Goal: Task Accomplishment & Management: Manage account settings

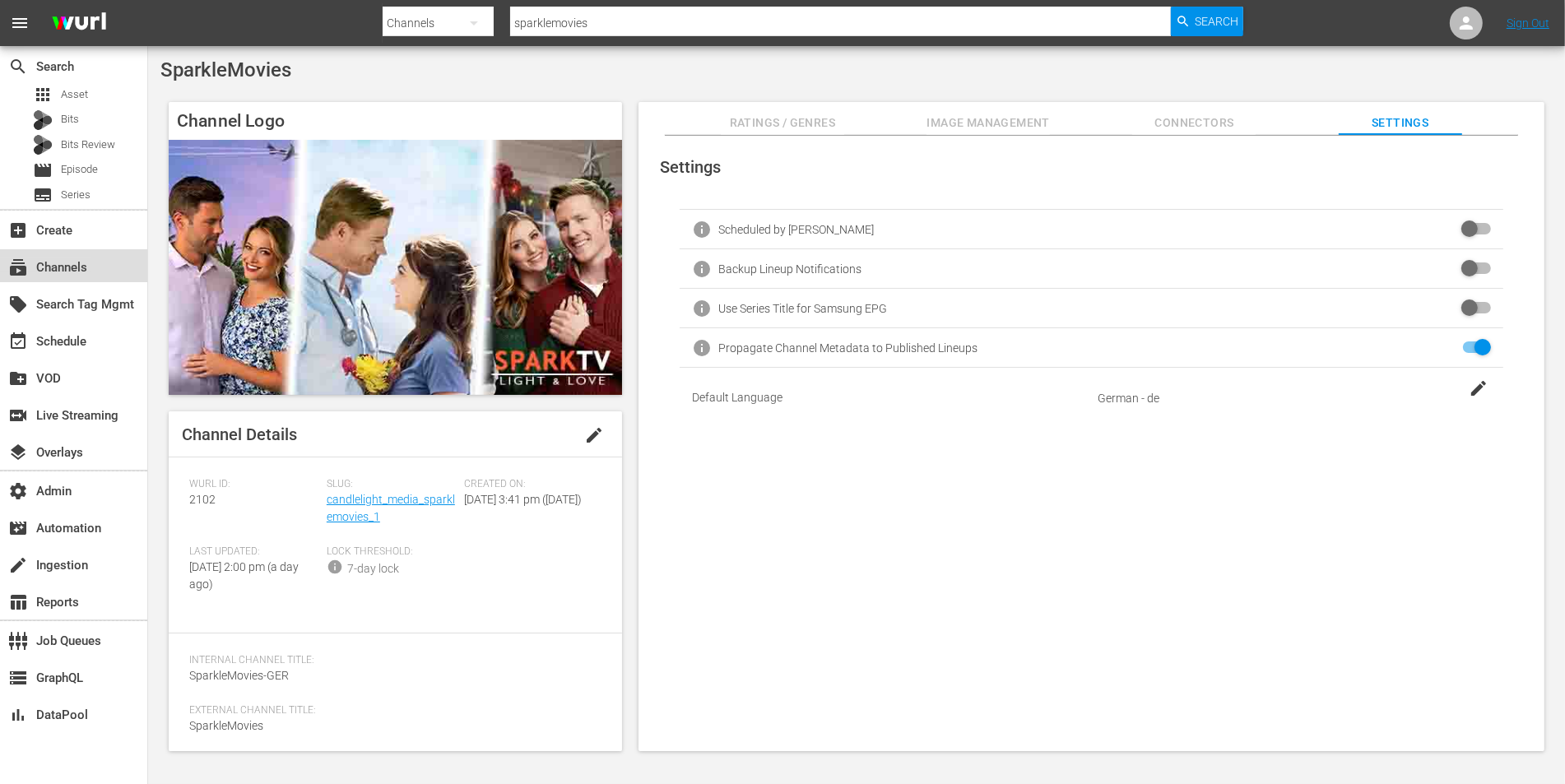
click at [70, 272] on div "subscriptions Channels" at bounding box center [46, 265] width 92 height 15
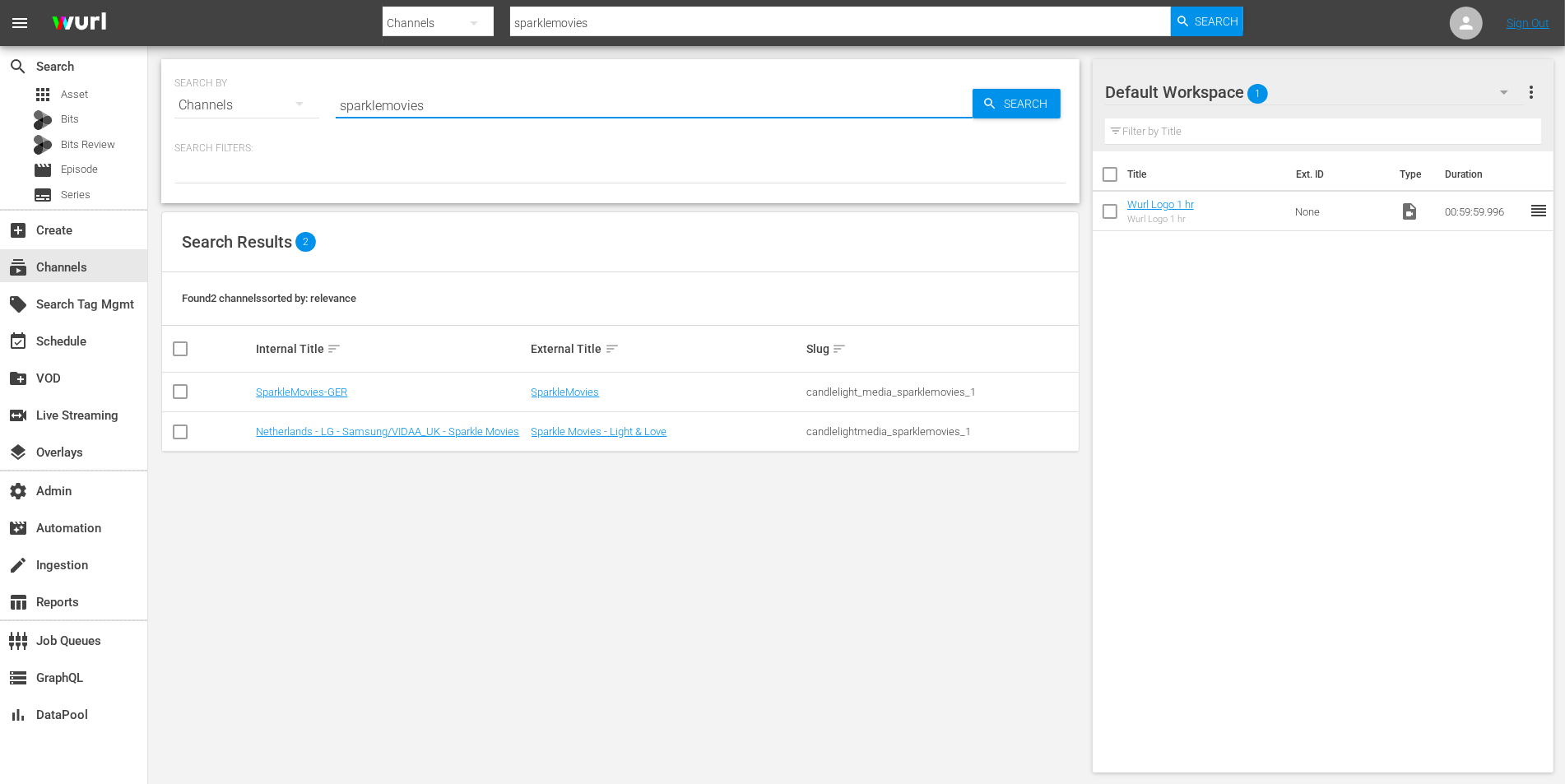
drag, startPoint x: 452, startPoint y: 108, endPoint x: 339, endPoint y: 108, distance: 113.0
click at [339, 108] on input "sparklemovies" at bounding box center [654, 105] width 637 height 40
paste input "hemisphere_todocine_1"
type input "hemisphere_todocine_1"
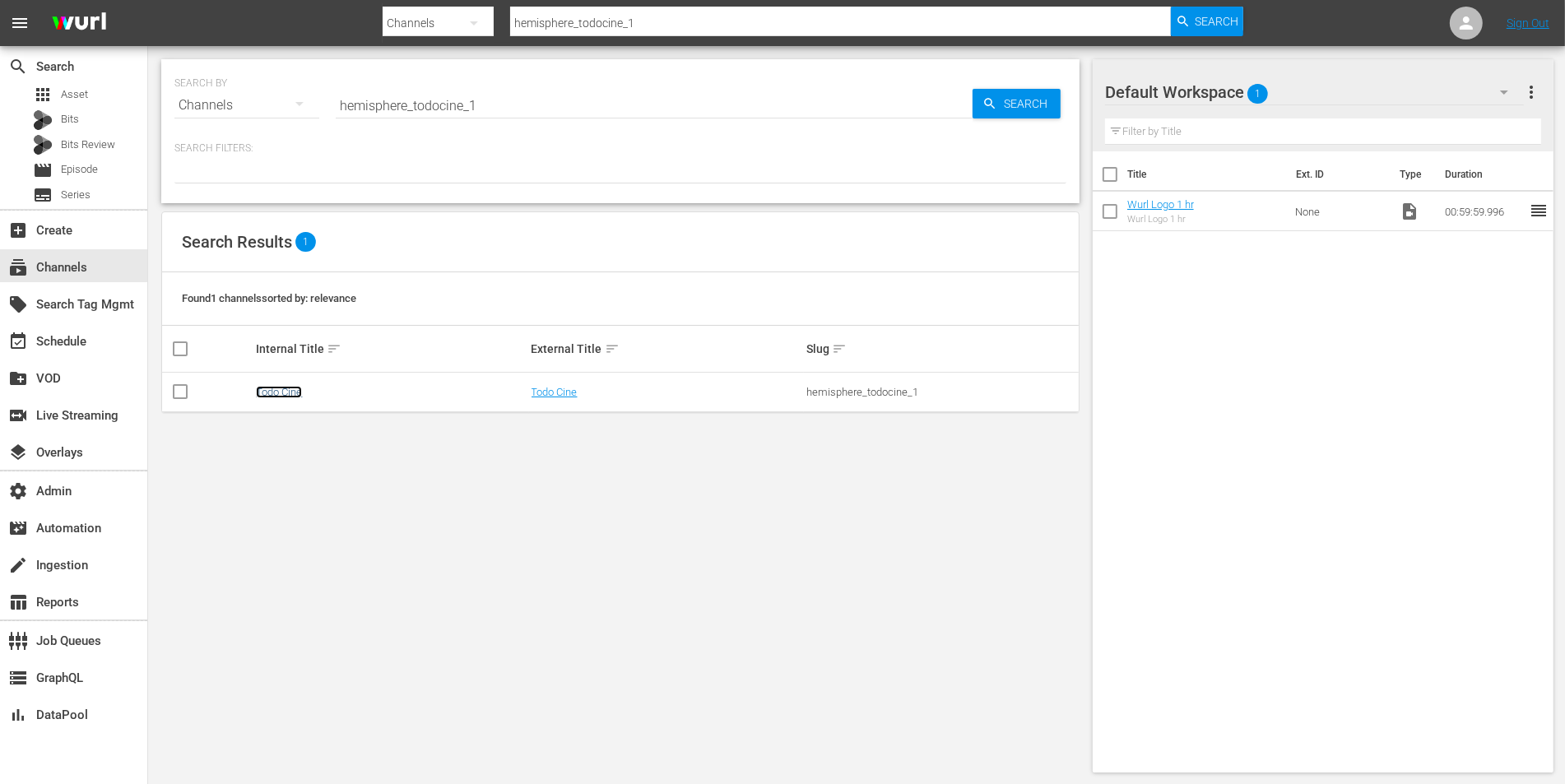
click at [284, 390] on link "Todo Cine" at bounding box center [279, 392] width 46 height 12
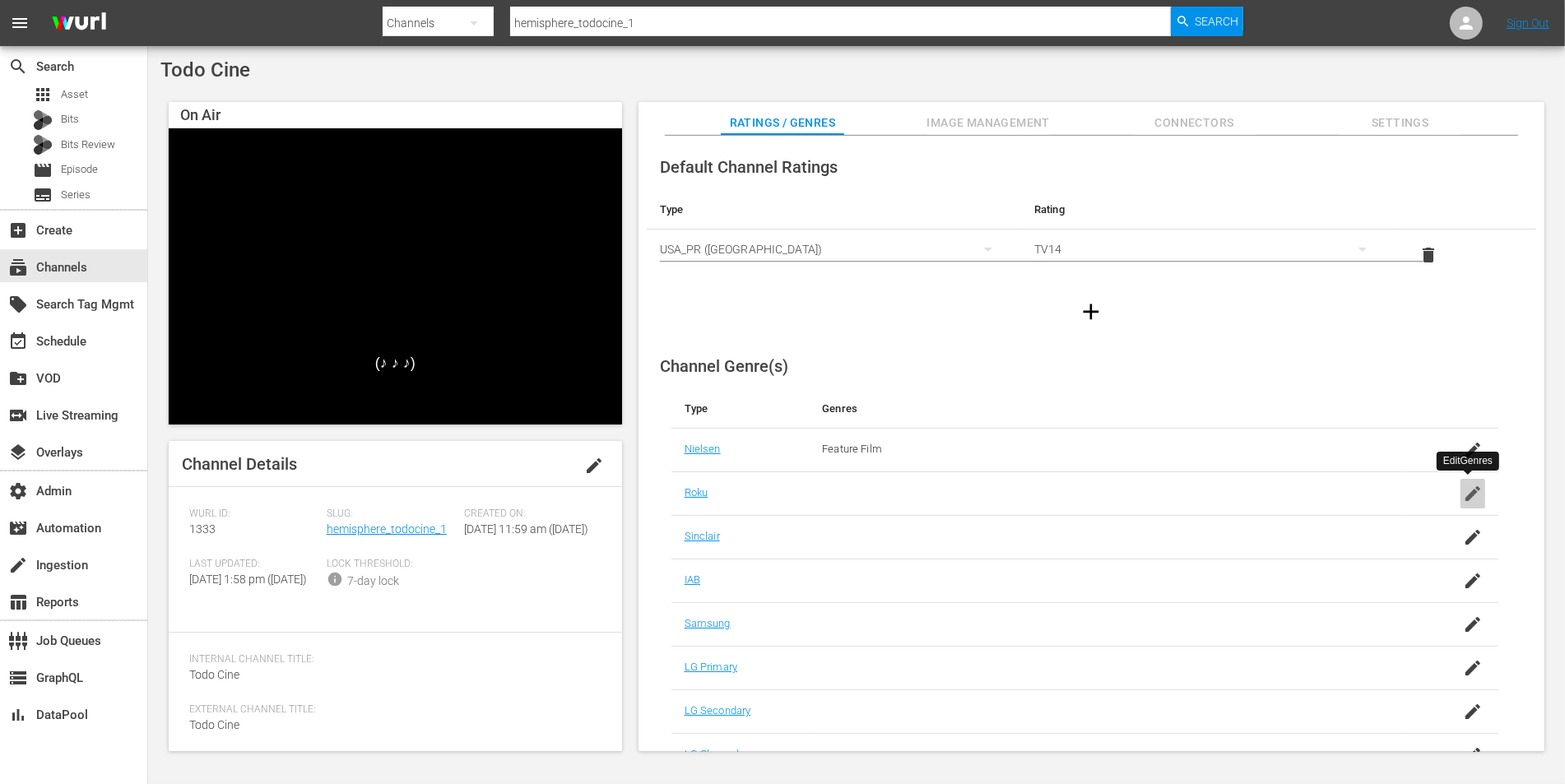
click at [1463, 490] on icon "button" at bounding box center [1473, 493] width 19 height 19
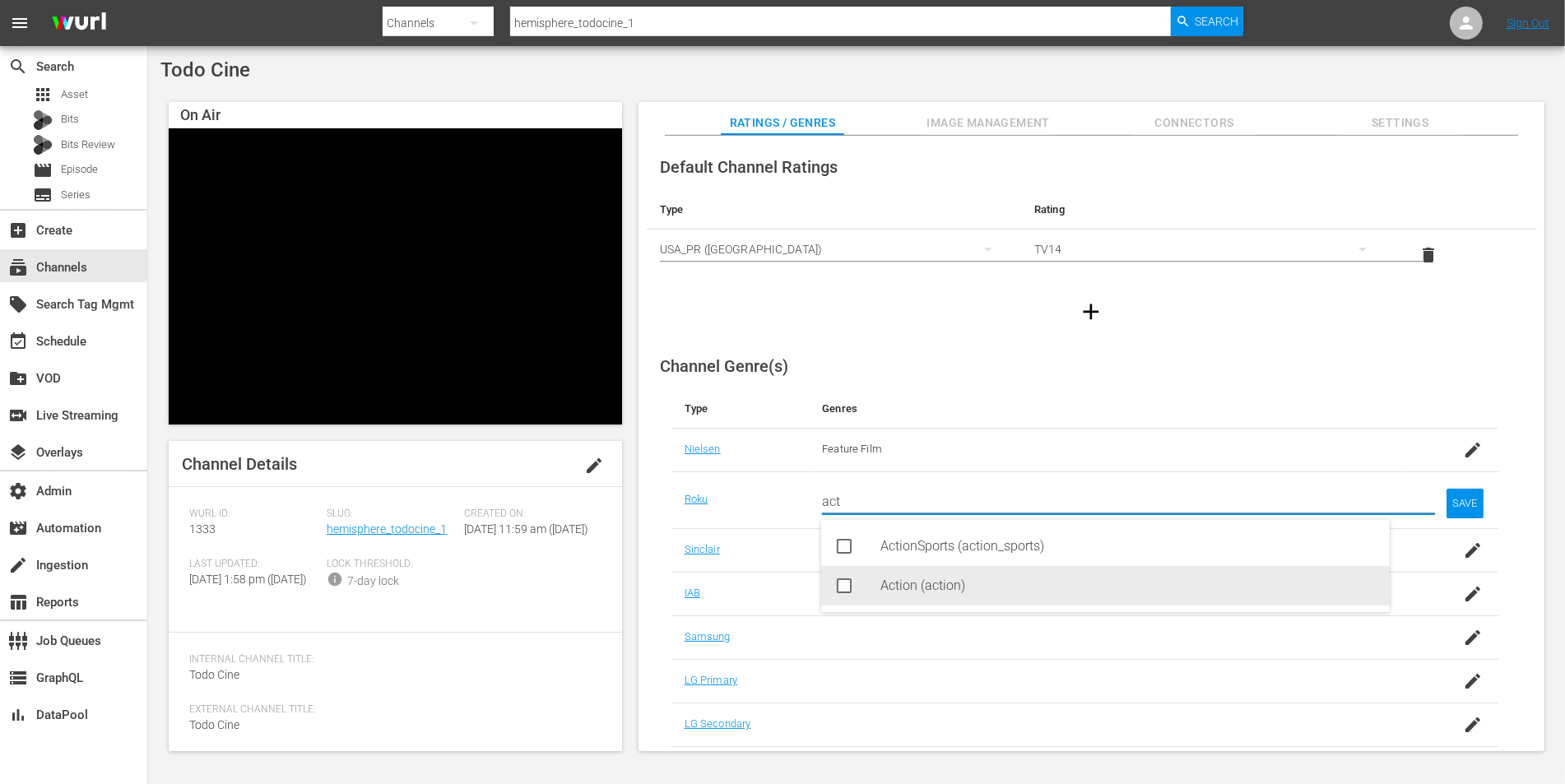
click at [915, 593] on div "Action (action)" at bounding box center [1129, 586] width 496 height 40
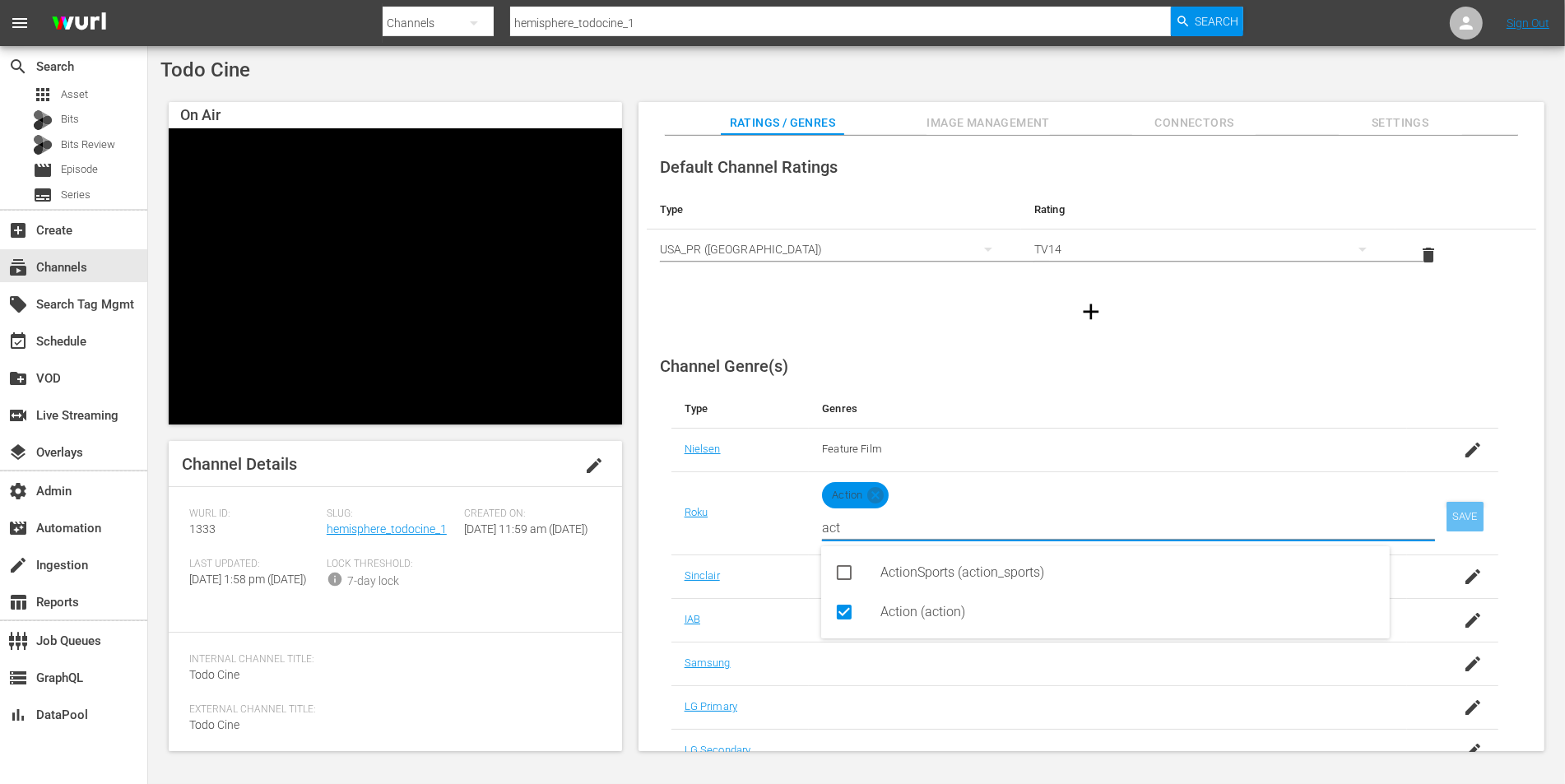
type input "act"
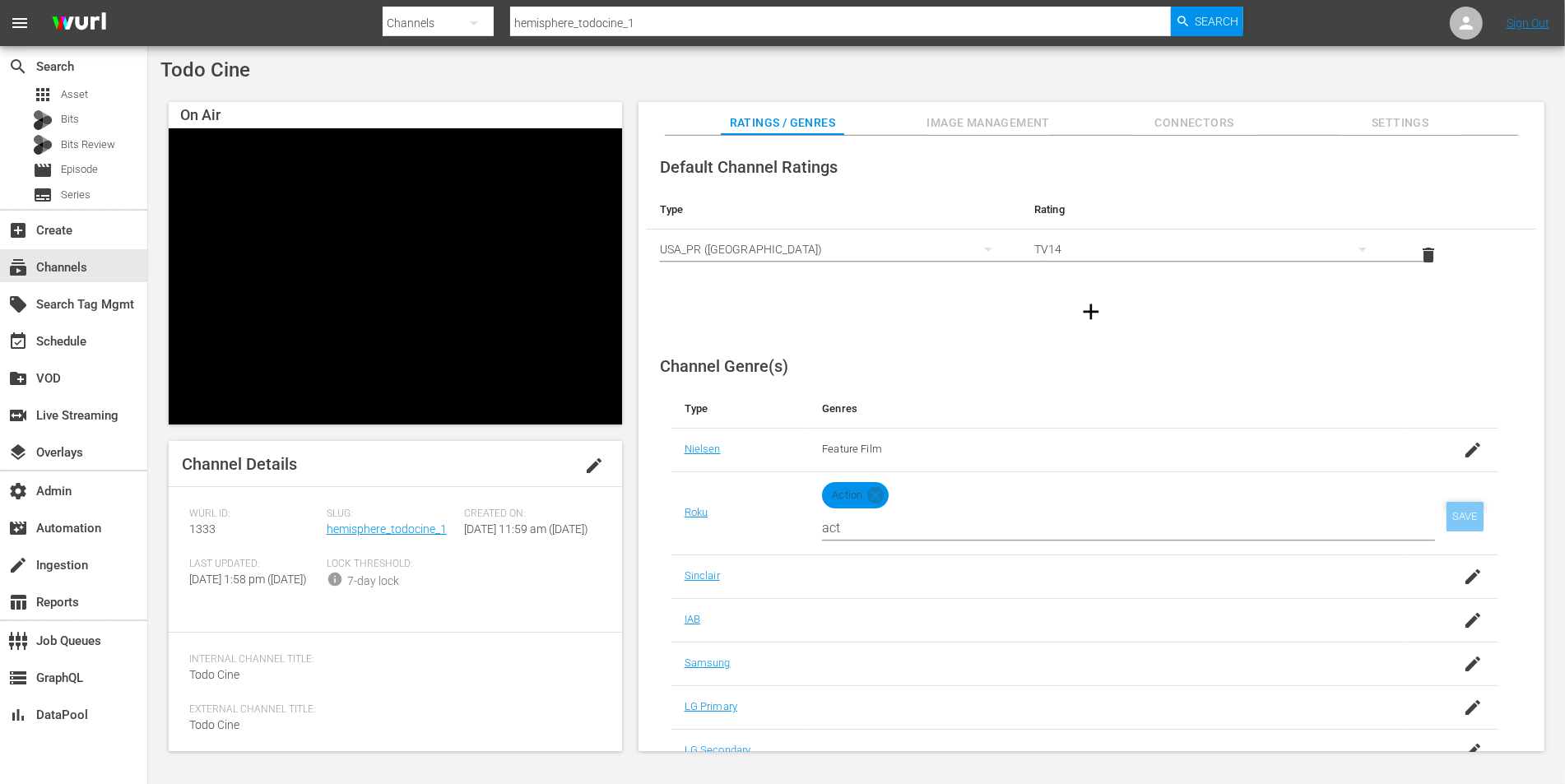
click at [1456, 516] on div "SAVE" at bounding box center [1466, 516] width 38 height 29
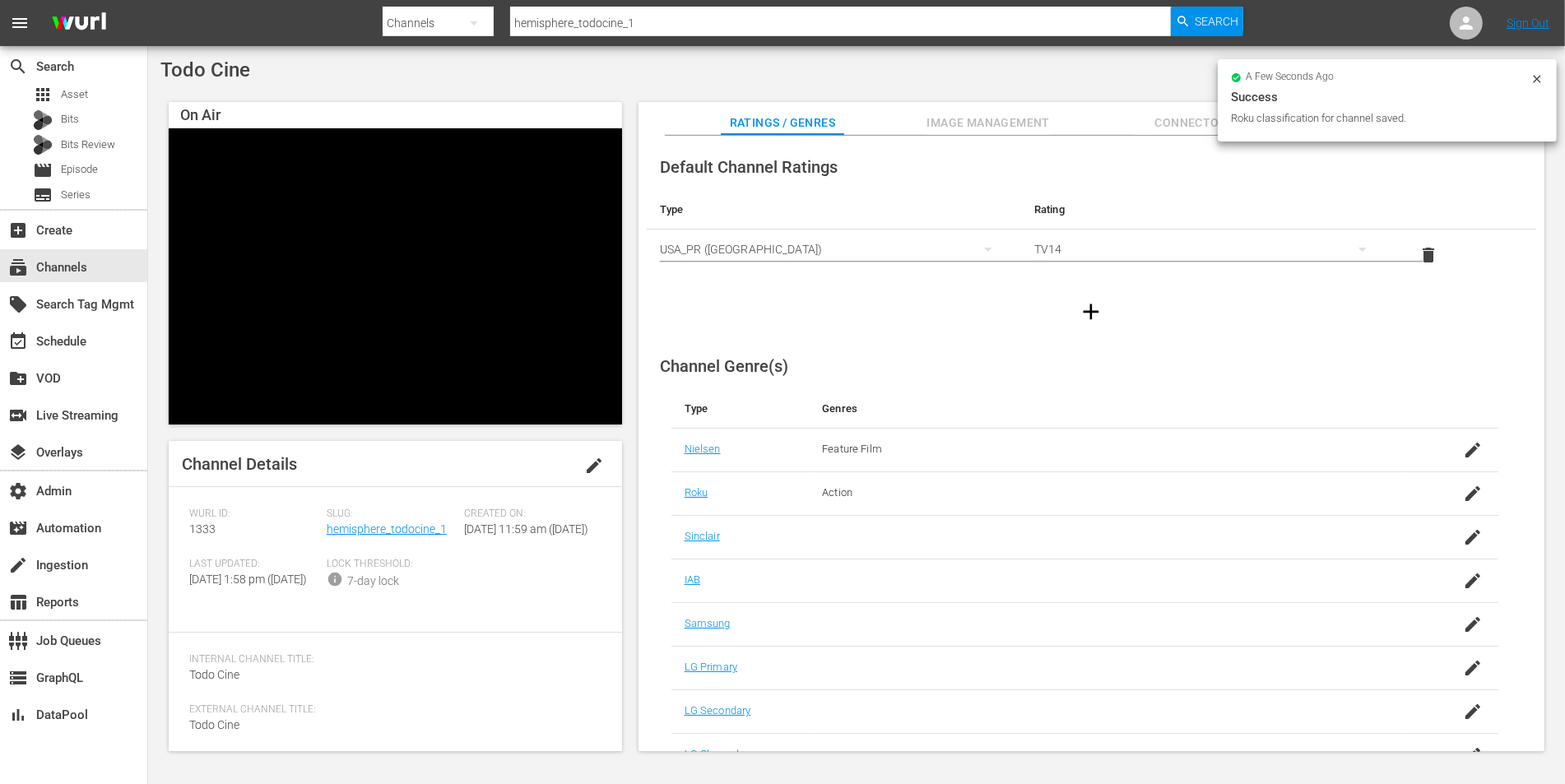
click at [1084, 309] on icon "button" at bounding box center [1092, 312] width 16 height 16
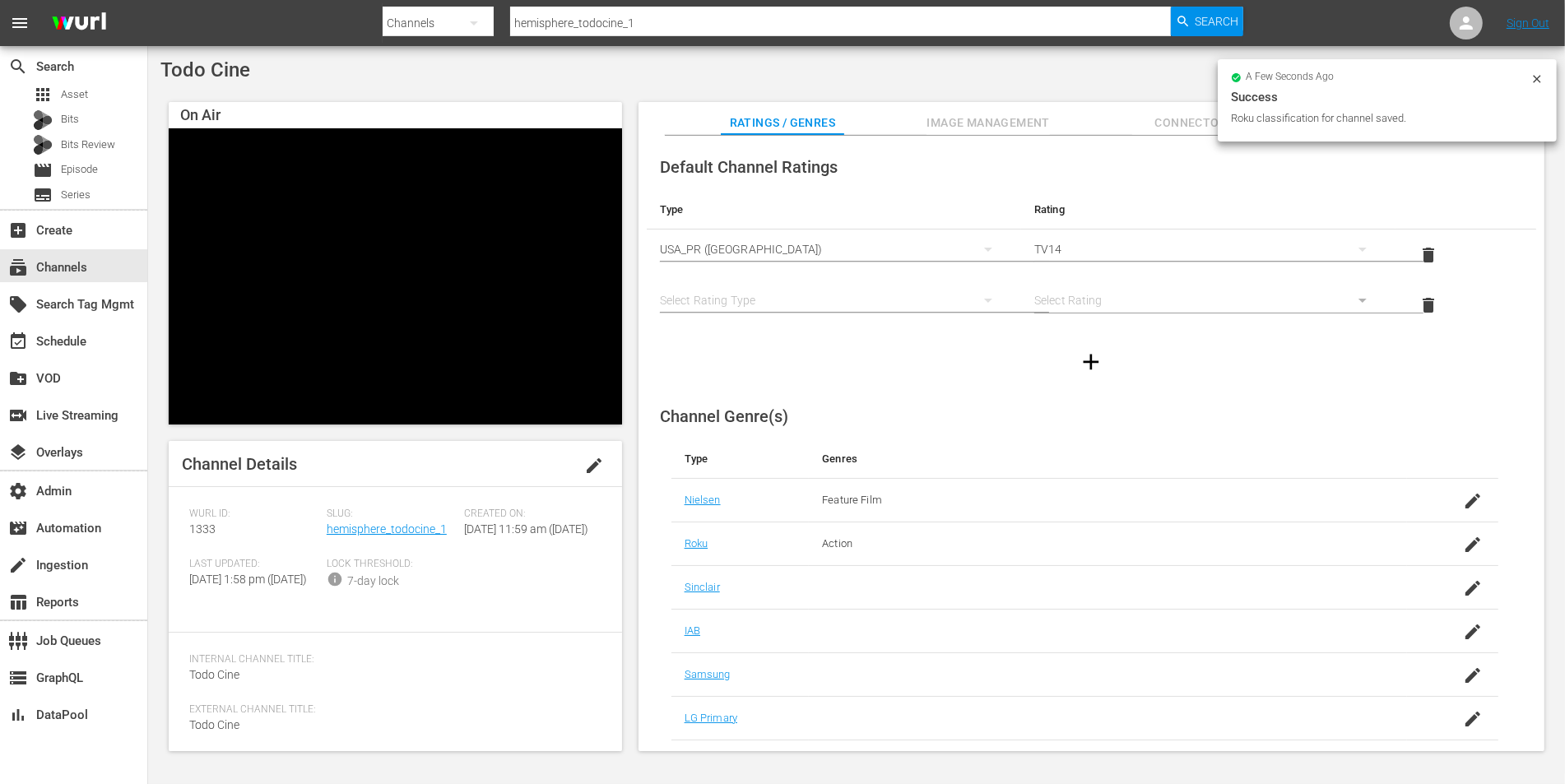
click at [822, 300] on div "simple table" at bounding box center [834, 300] width 348 height 46
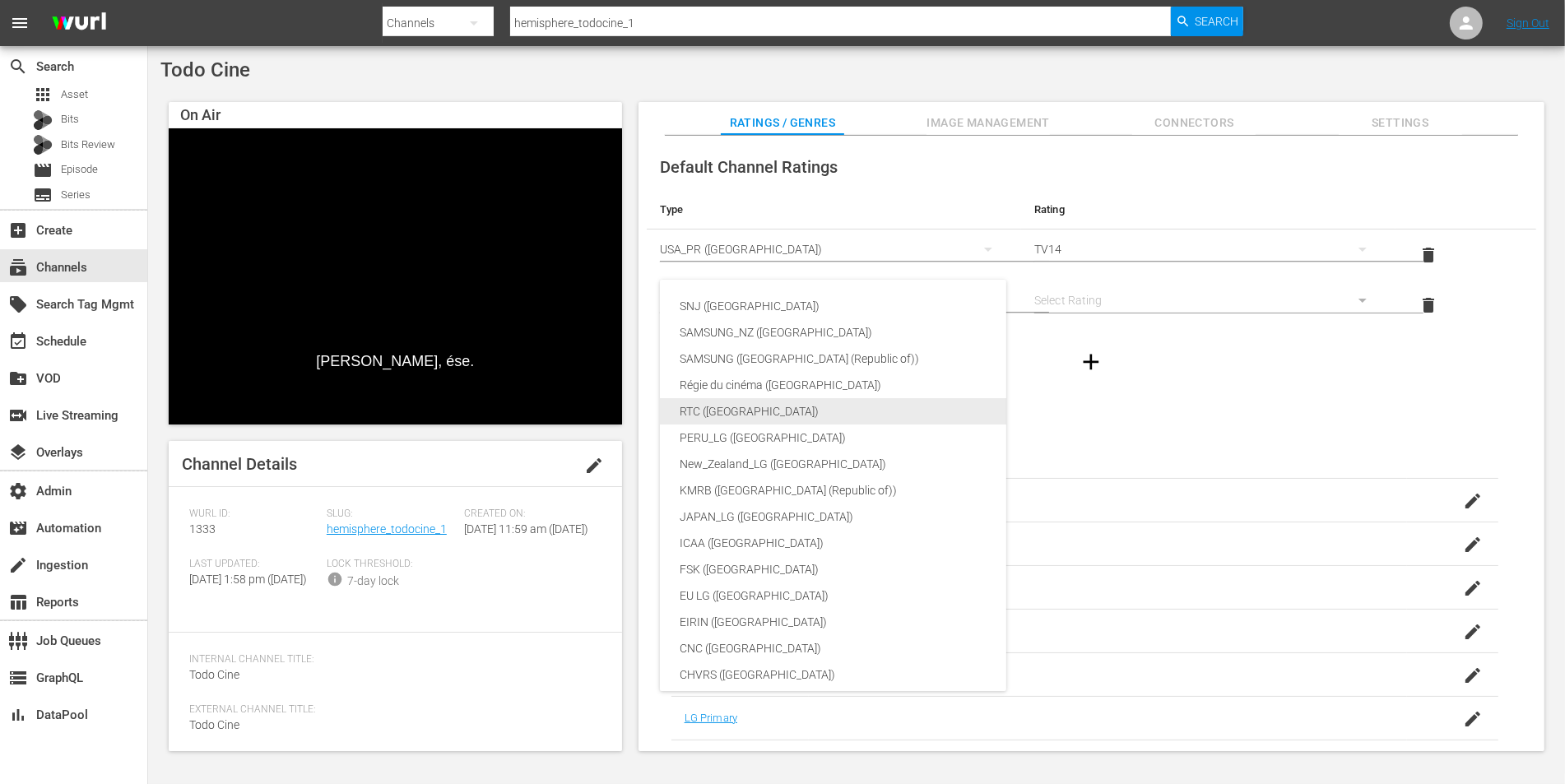
click at [733, 414] on div "RTC ([GEOGRAPHIC_DATA])" at bounding box center [868, 411] width 378 height 27
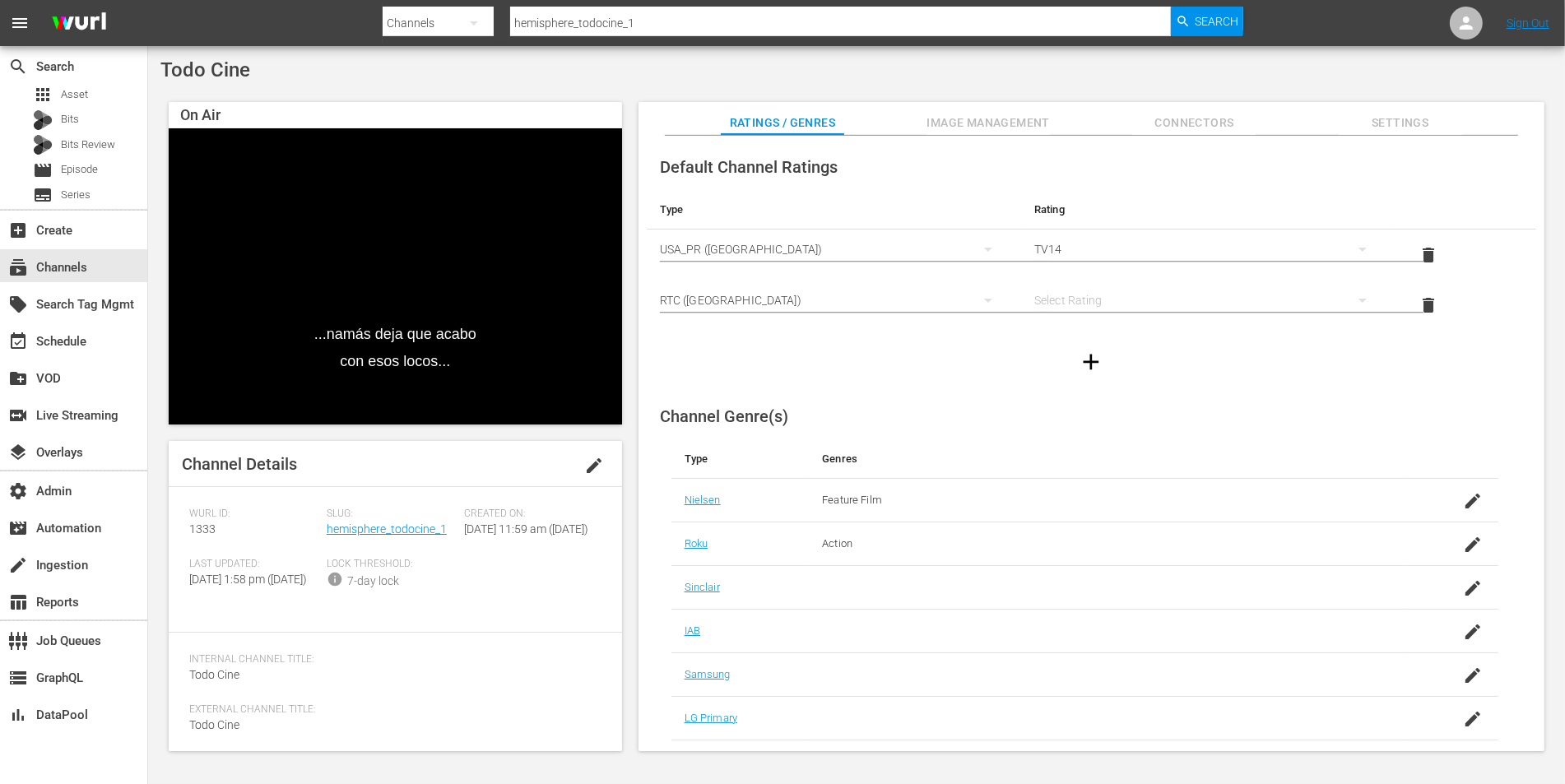
click at [1167, 297] on div "simple table" at bounding box center [1208, 300] width 348 height 46
click at [1066, 347] on div "B" at bounding box center [1206, 359] width 307 height 27
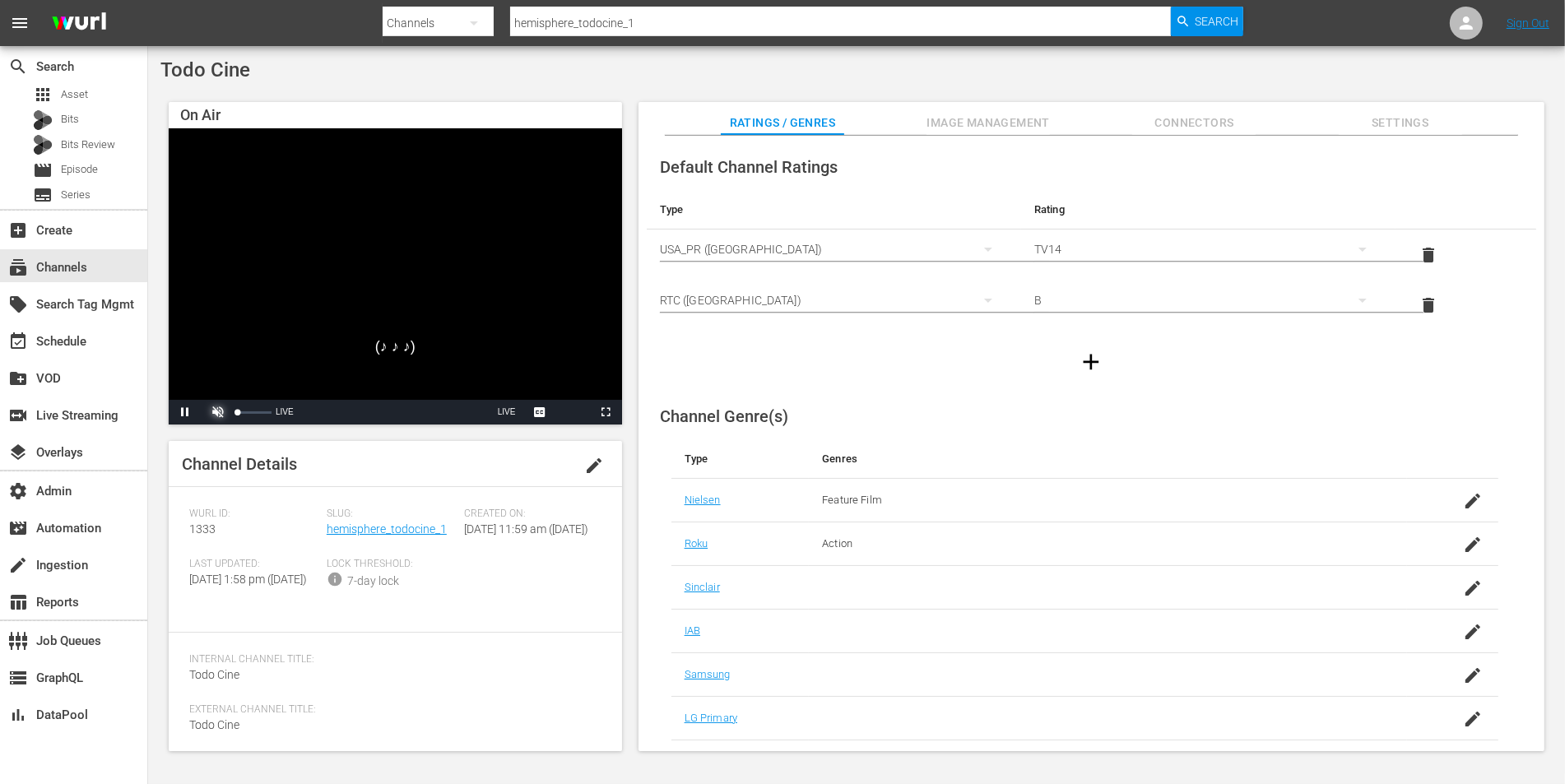
click at [218, 412] on span "Video Player" at bounding box center [218, 412] width 0 height 0
click at [1205, 134] on button "Connectors" at bounding box center [1194, 118] width 123 height 33
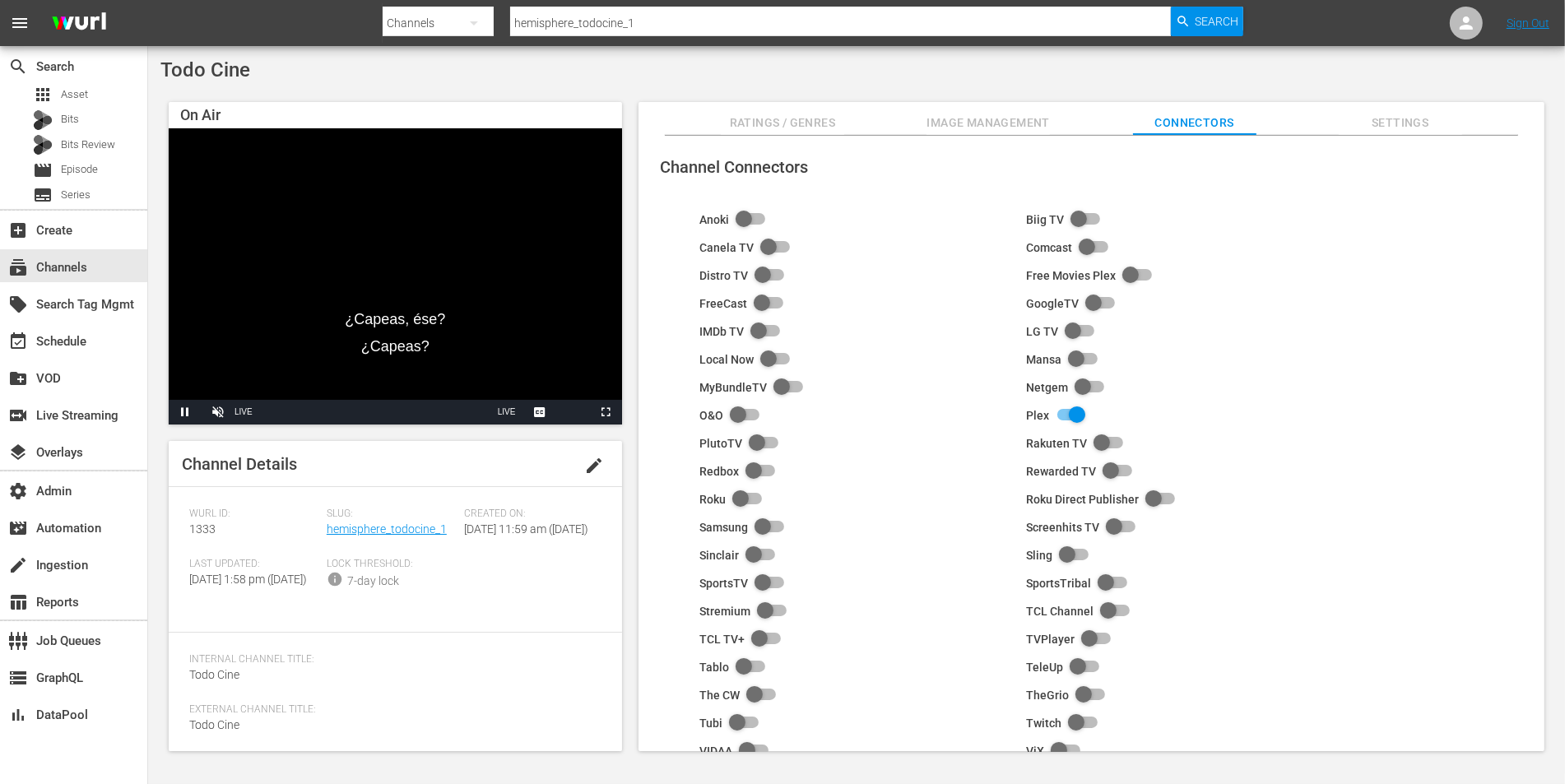
click at [1390, 115] on span "Settings" at bounding box center [1400, 122] width 123 height 20
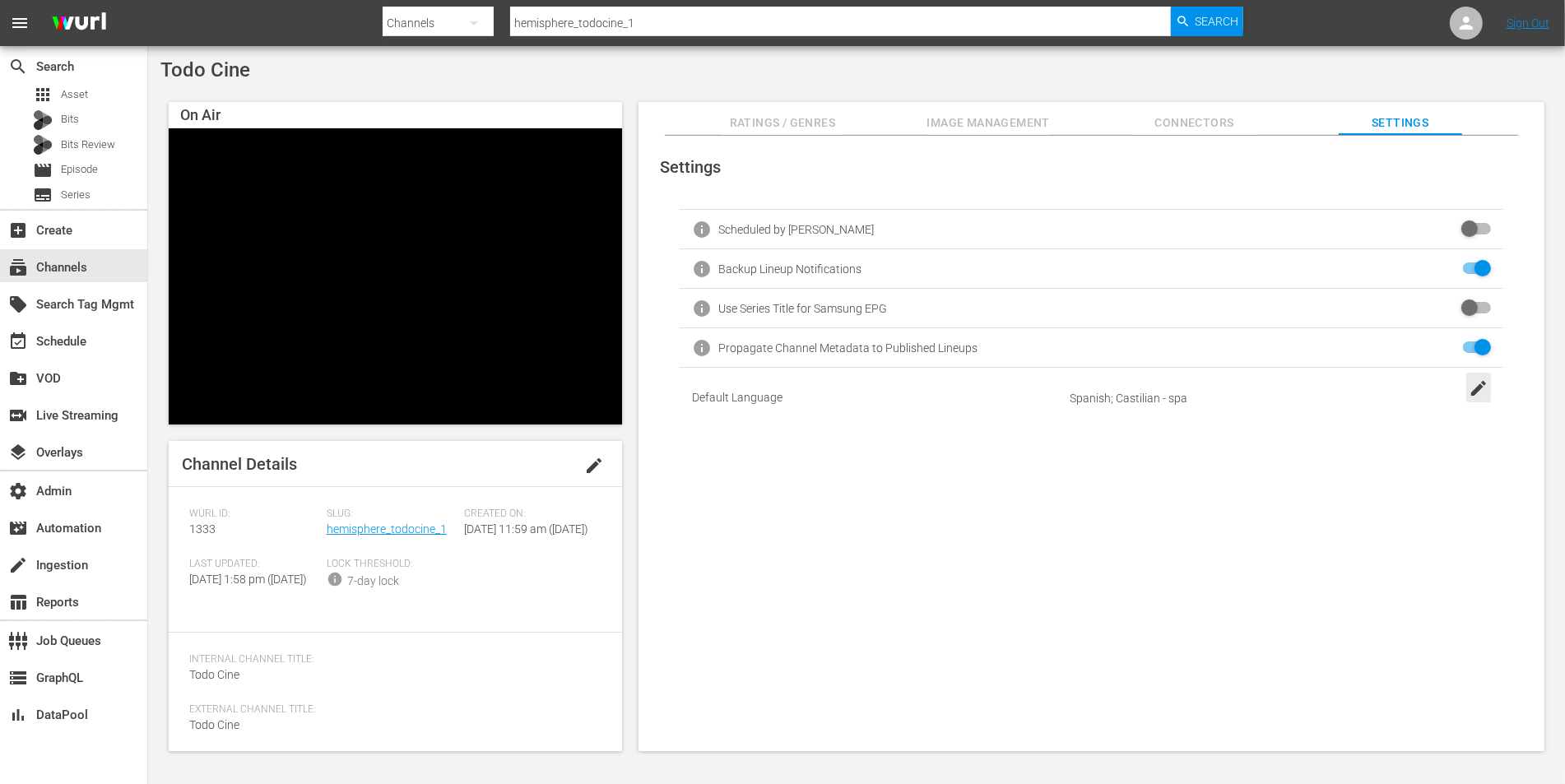
click at [1472, 400] on div "button" at bounding box center [1479, 387] width 25 height 29
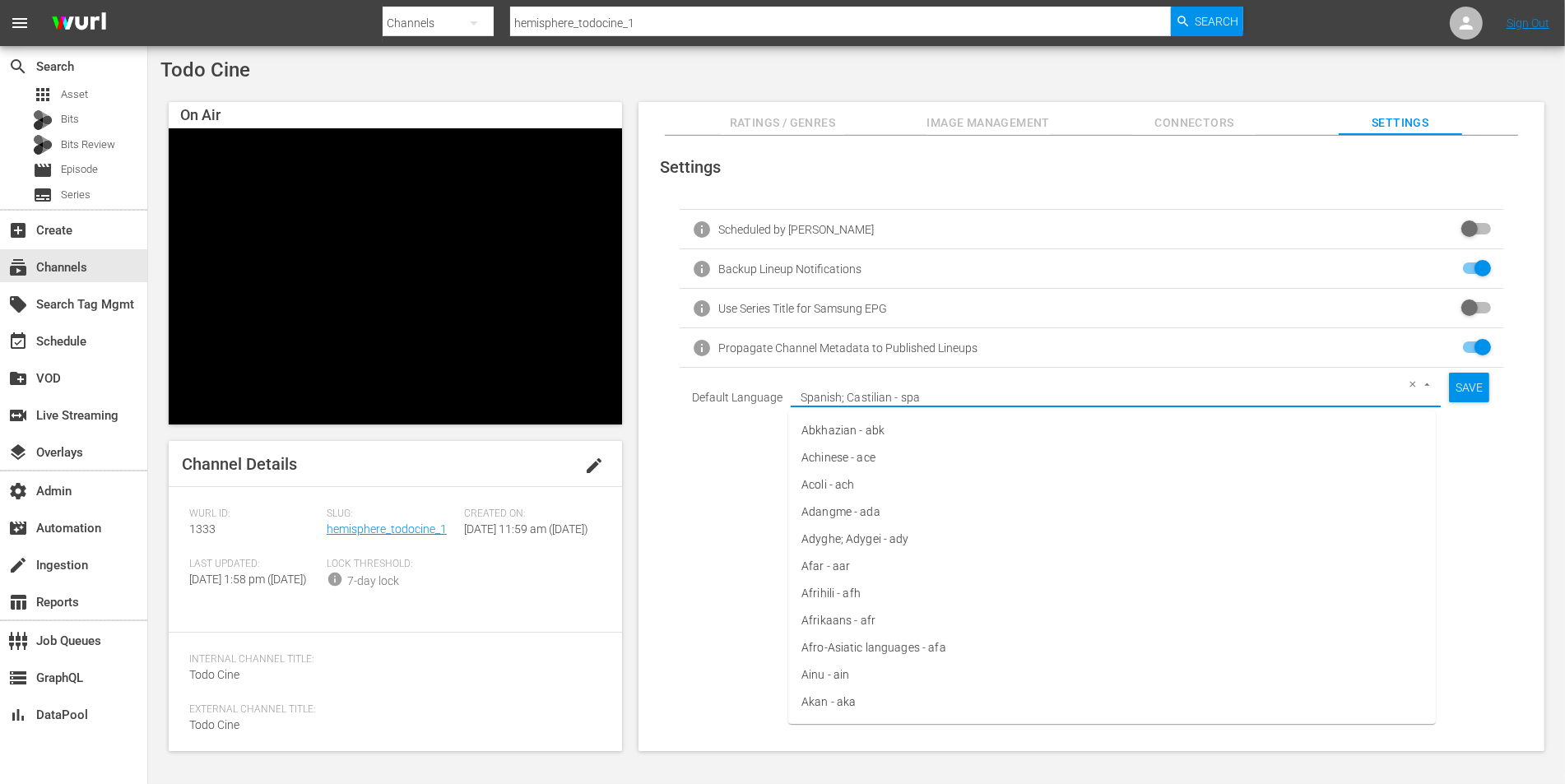
click at [1192, 395] on input "Spanish; Castilian - spa" at bounding box center [1093, 398] width 590 height 29
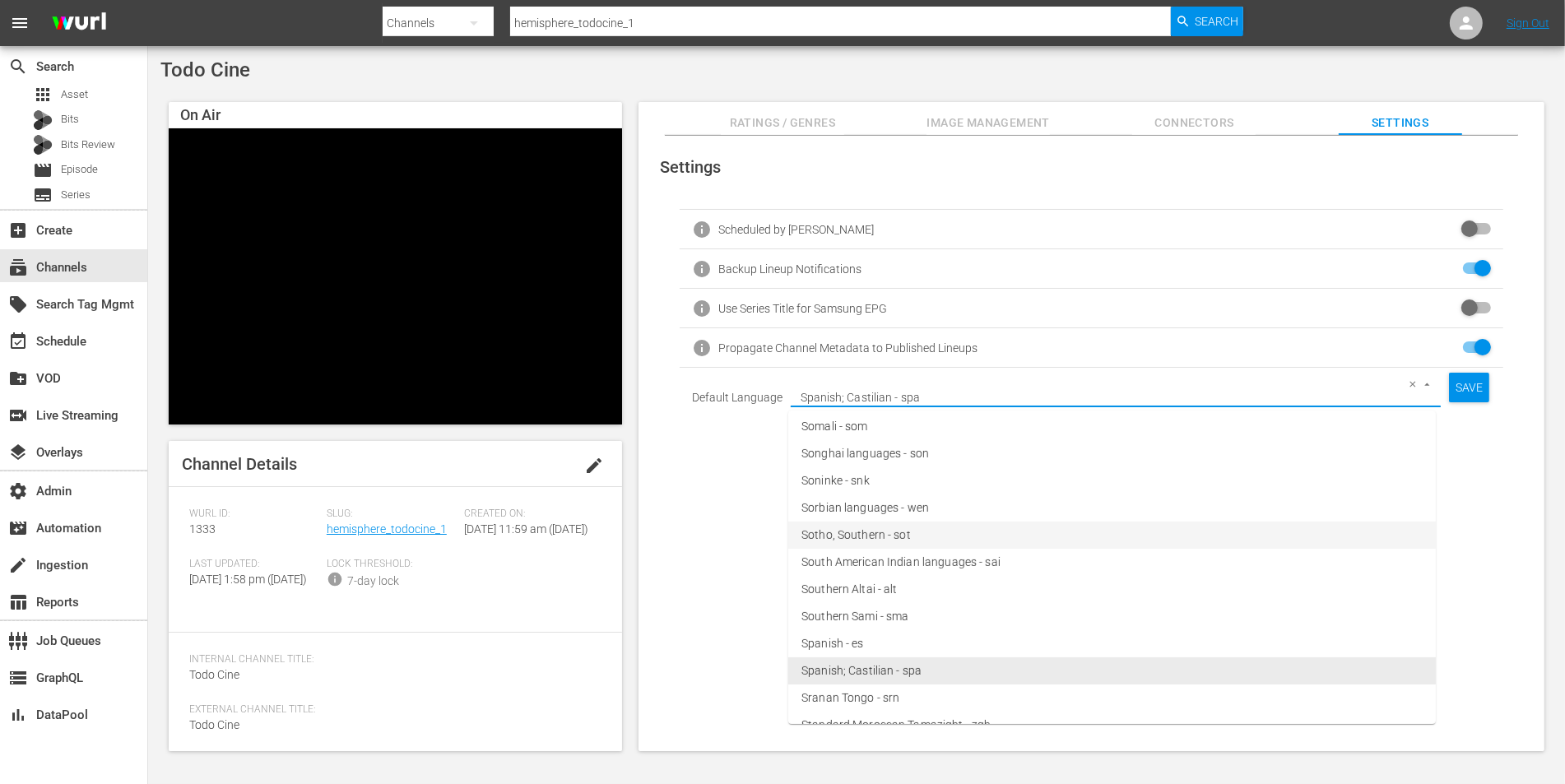
scroll to position [10924, 0]
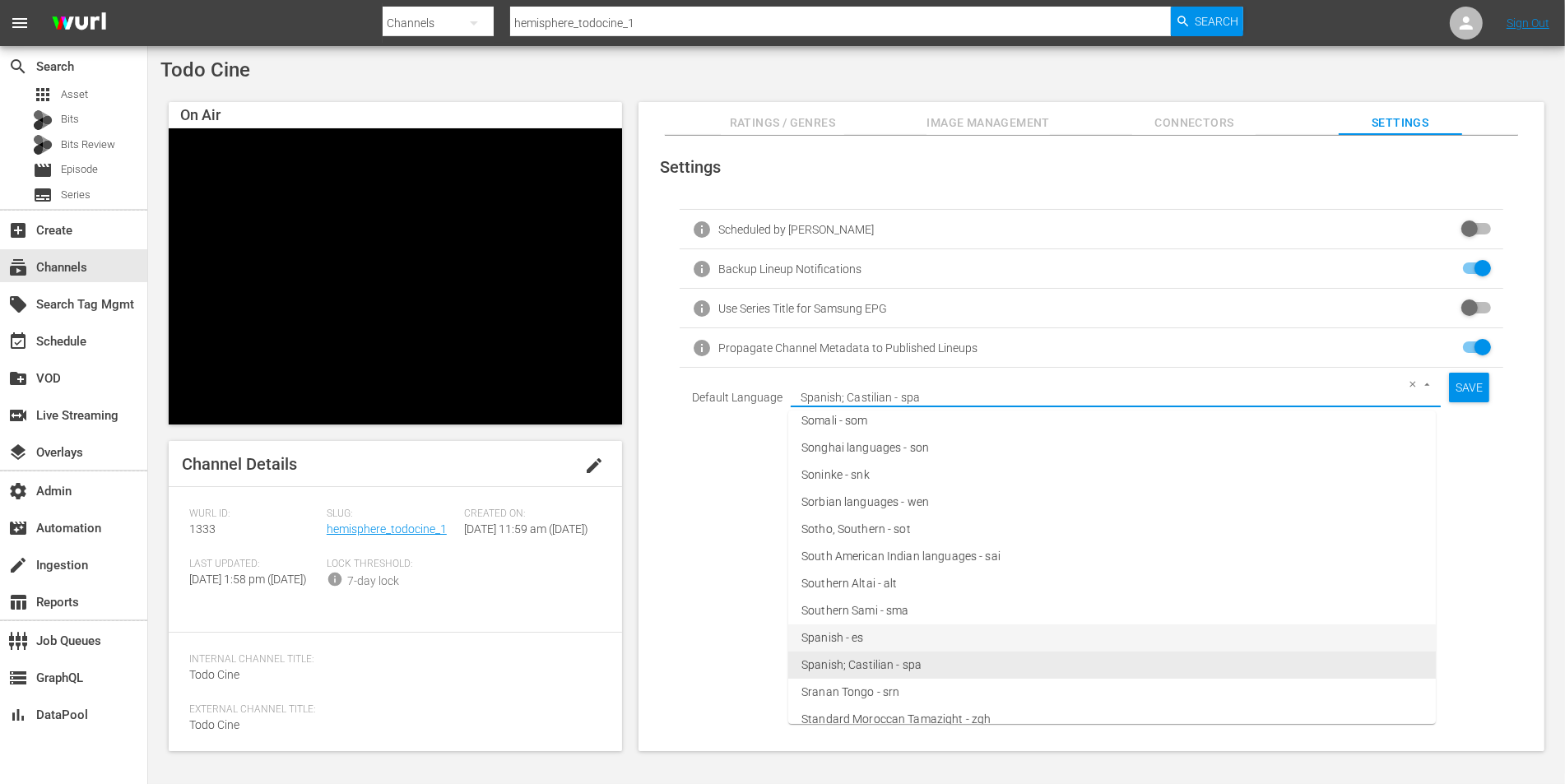
click at [1102, 633] on li "Spanish - es" at bounding box center [1112, 638] width 648 height 27
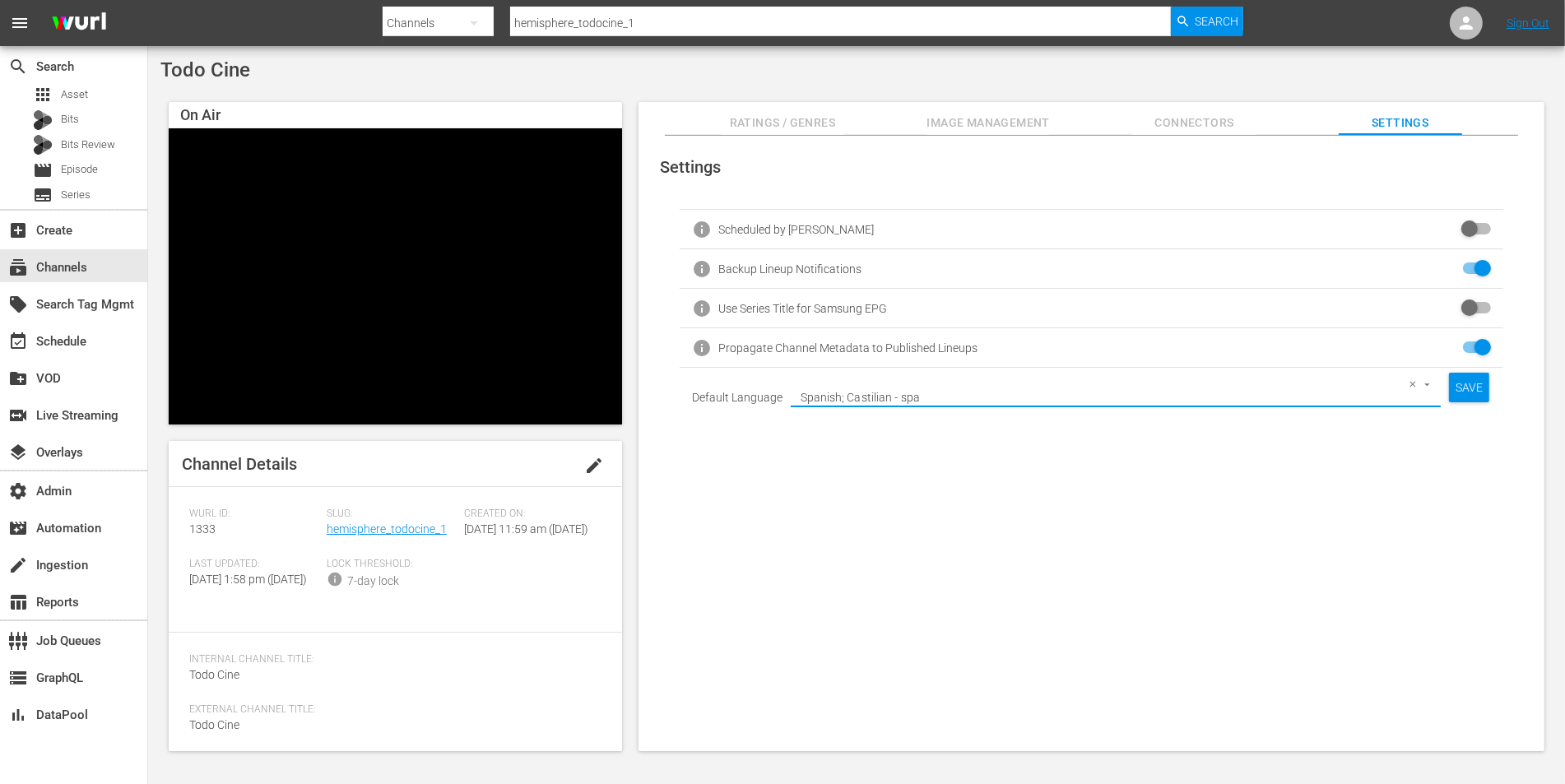
click at [1011, 527] on div "Settings info Scheduled by [PERSON_NAME] info Backup Lineup Notifications info …" at bounding box center [1092, 444] width 906 height 617
click at [1347, 386] on input "Spanish; Castilian - spa" at bounding box center [1093, 398] width 590 height 29
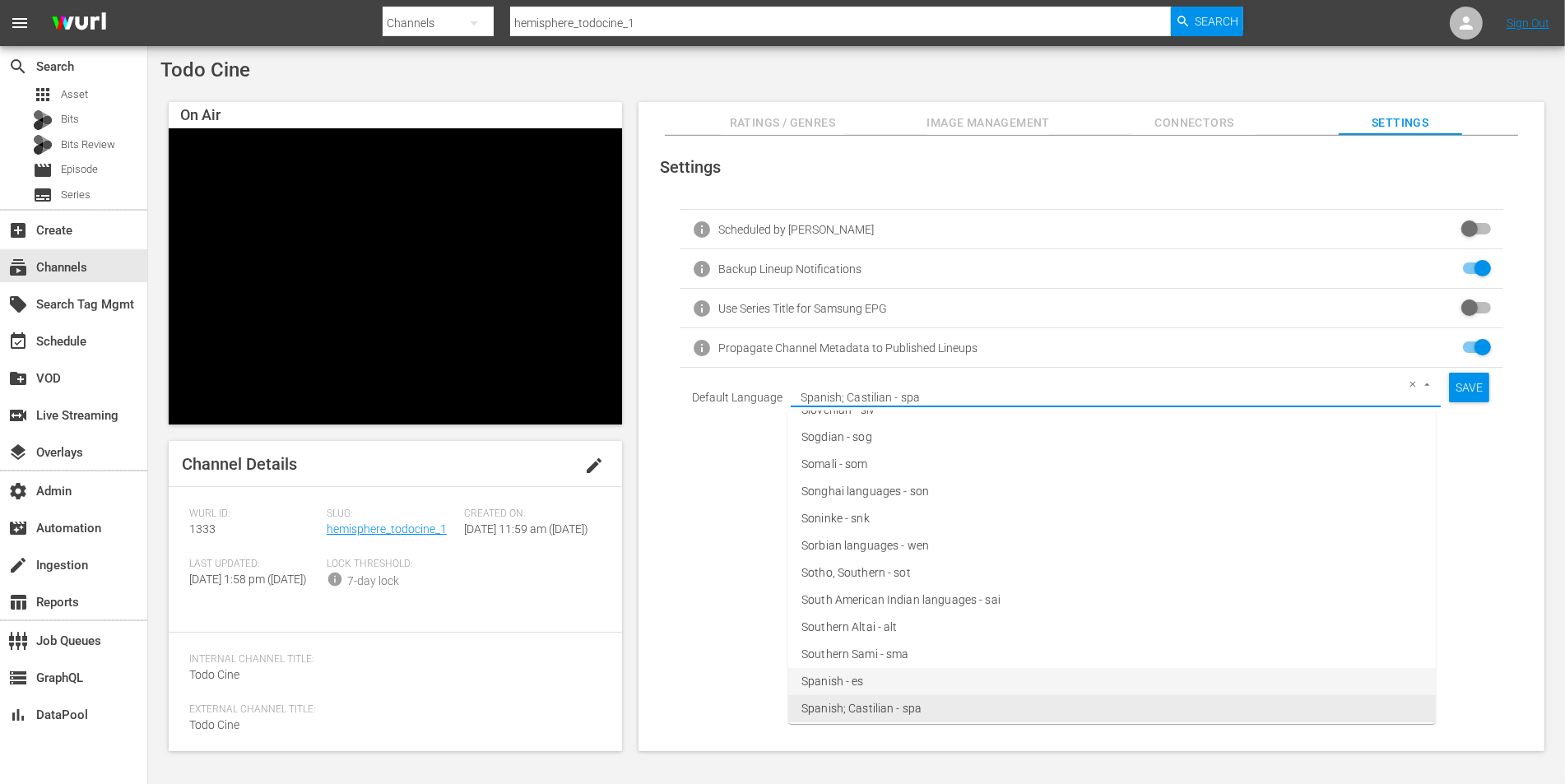
click at [877, 671] on li "Spanish - es" at bounding box center [1112, 681] width 648 height 27
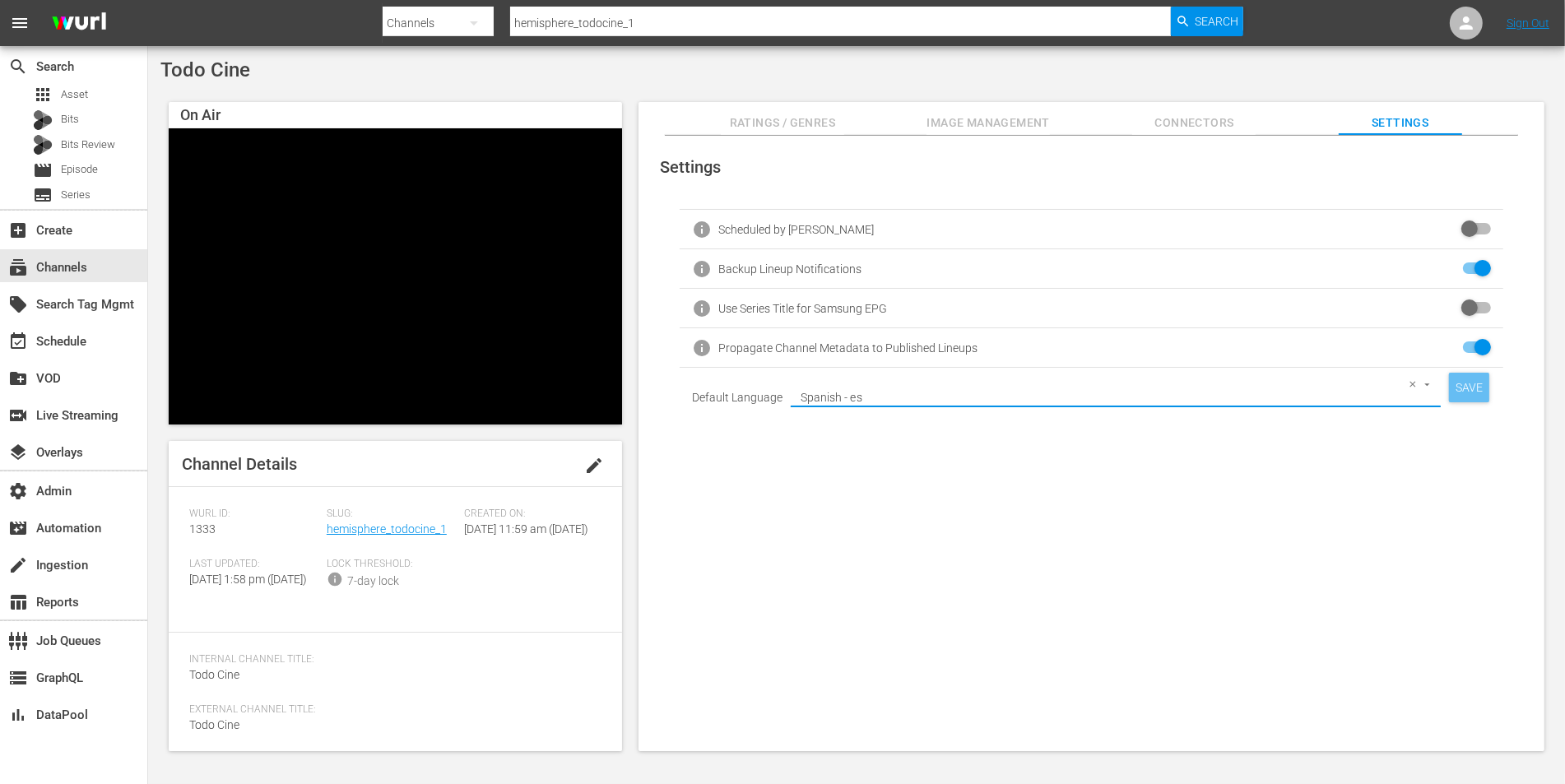
type input "Spanish; Castilian - spa"
click at [1455, 383] on div "SAVE" at bounding box center [1469, 387] width 41 height 29
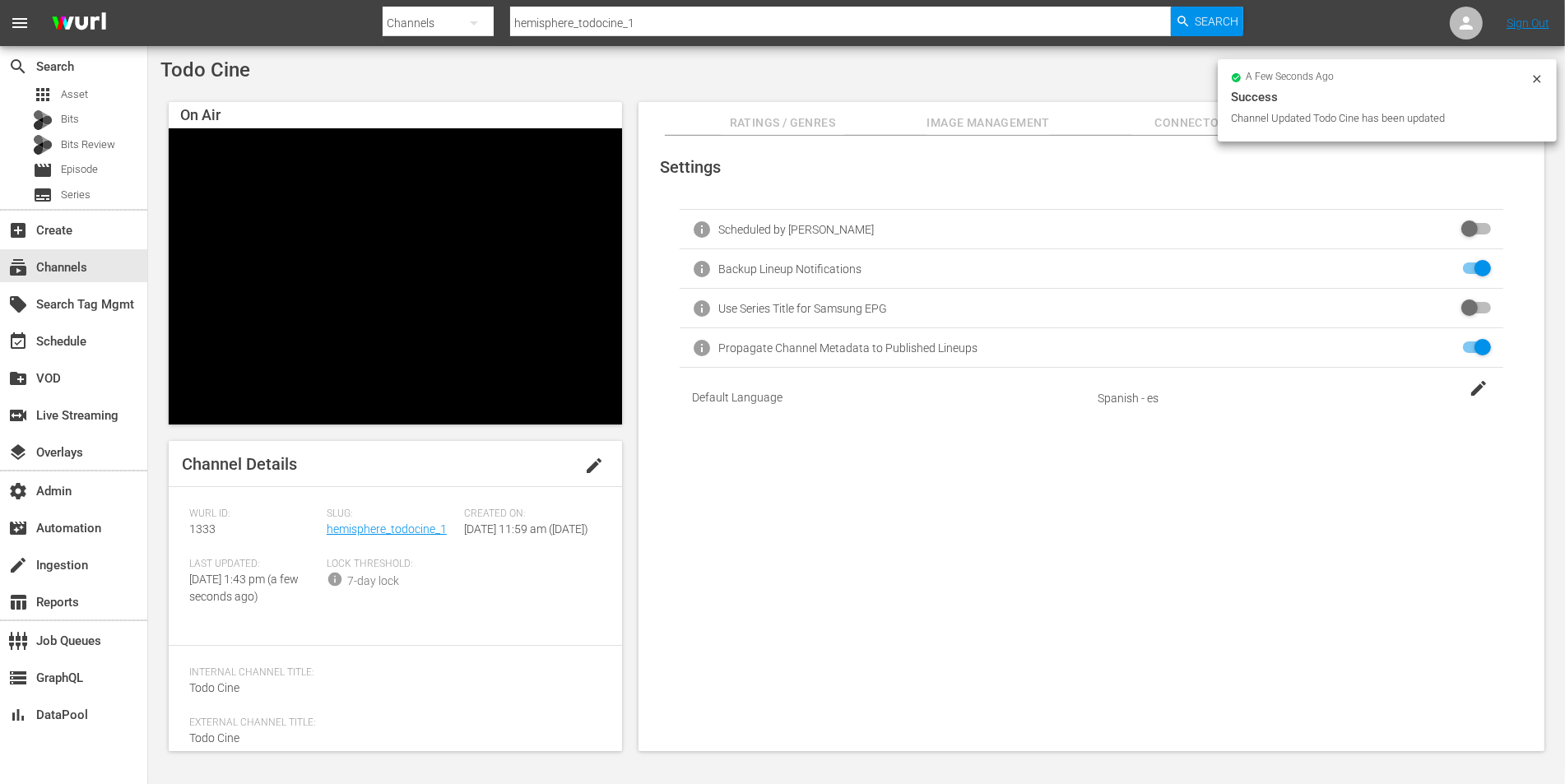
click at [1172, 106] on button "Connectors" at bounding box center [1194, 118] width 123 height 33
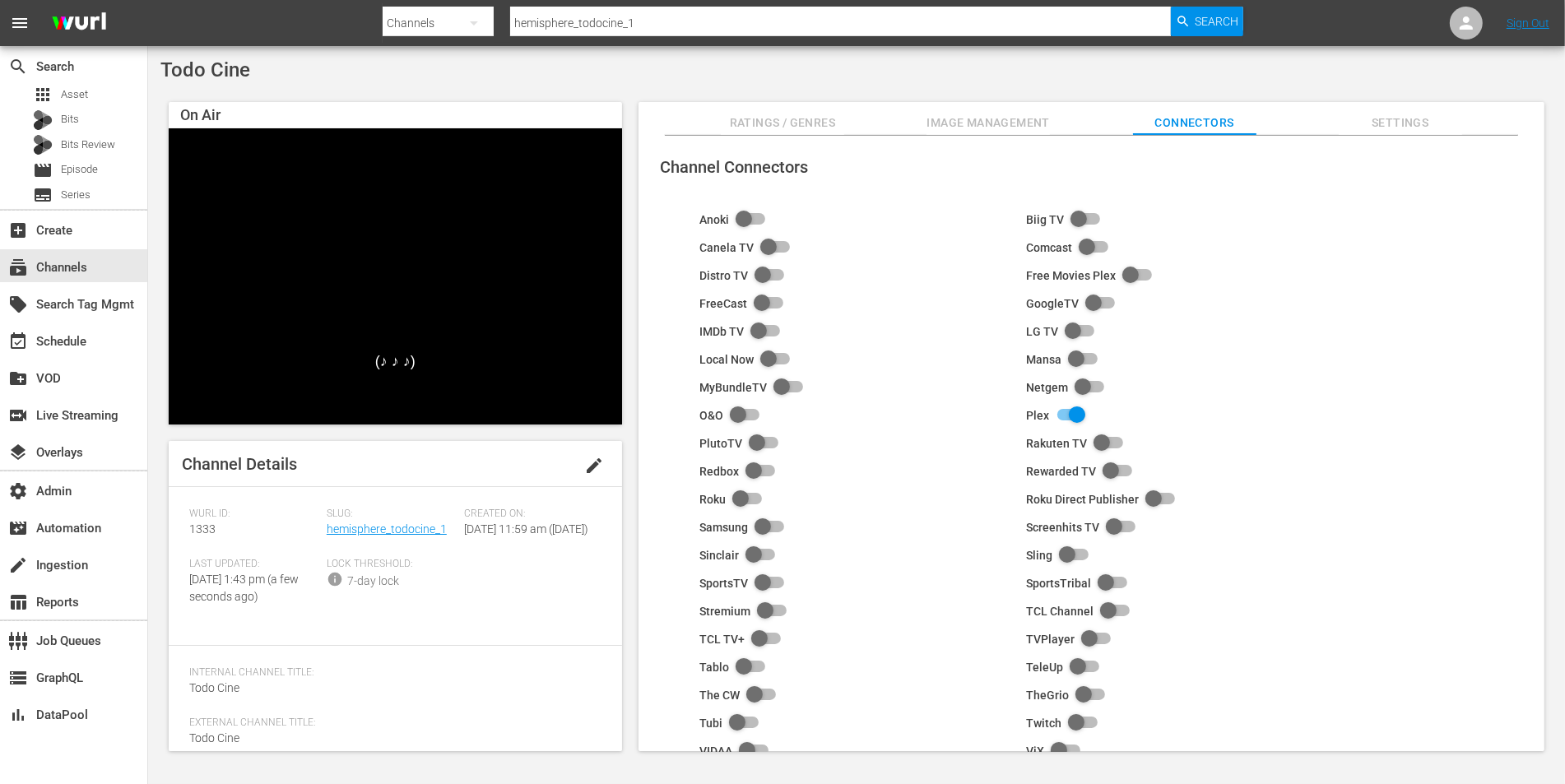
click at [1147, 496] on input "checkbox" at bounding box center [1156, 500] width 36 height 19
click at [737, 495] on input "checkbox" at bounding box center [744, 500] width 36 height 19
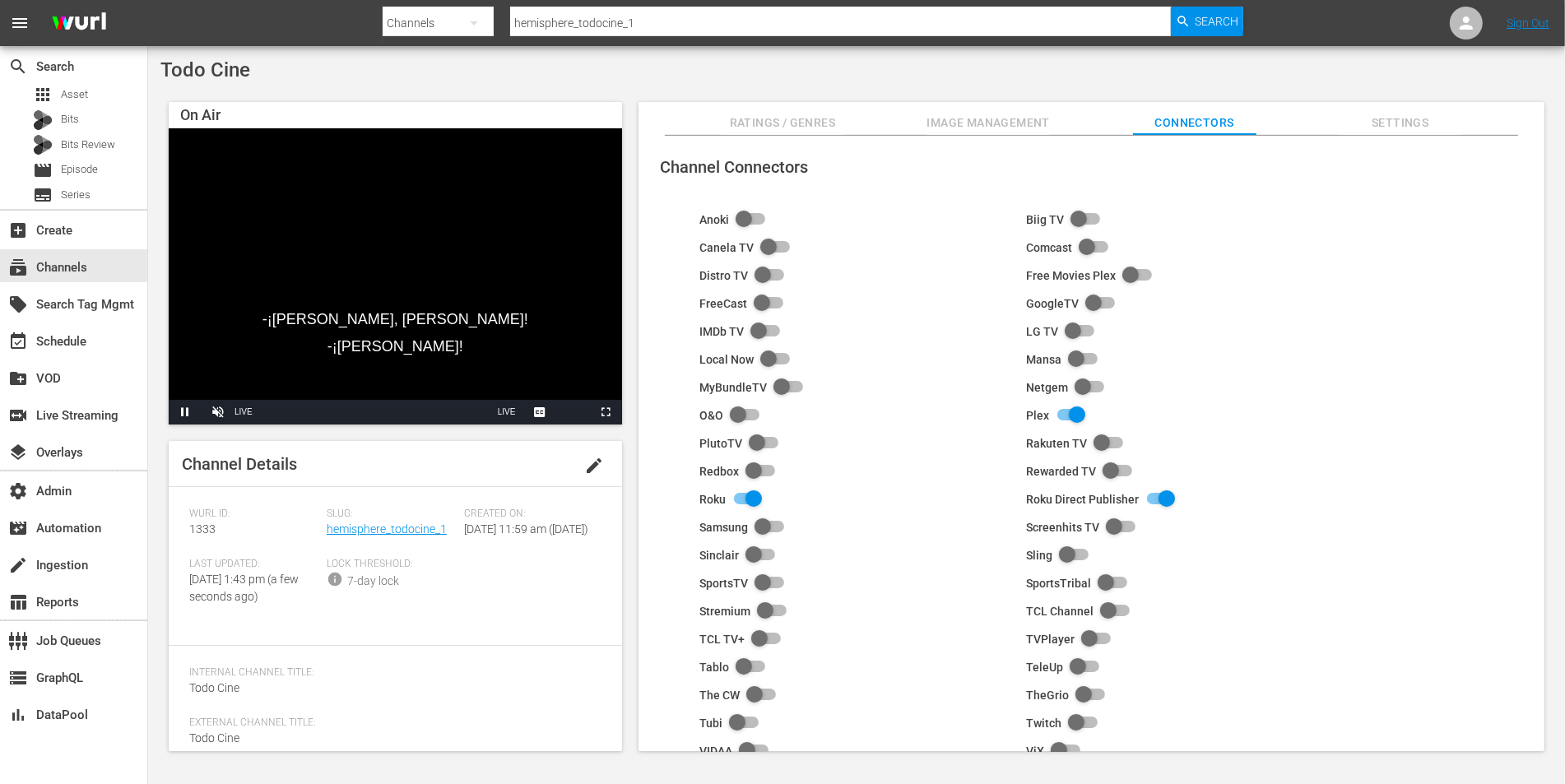
click at [728, 118] on span "Ratings / Genres" at bounding box center [782, 122] width 123 height 20
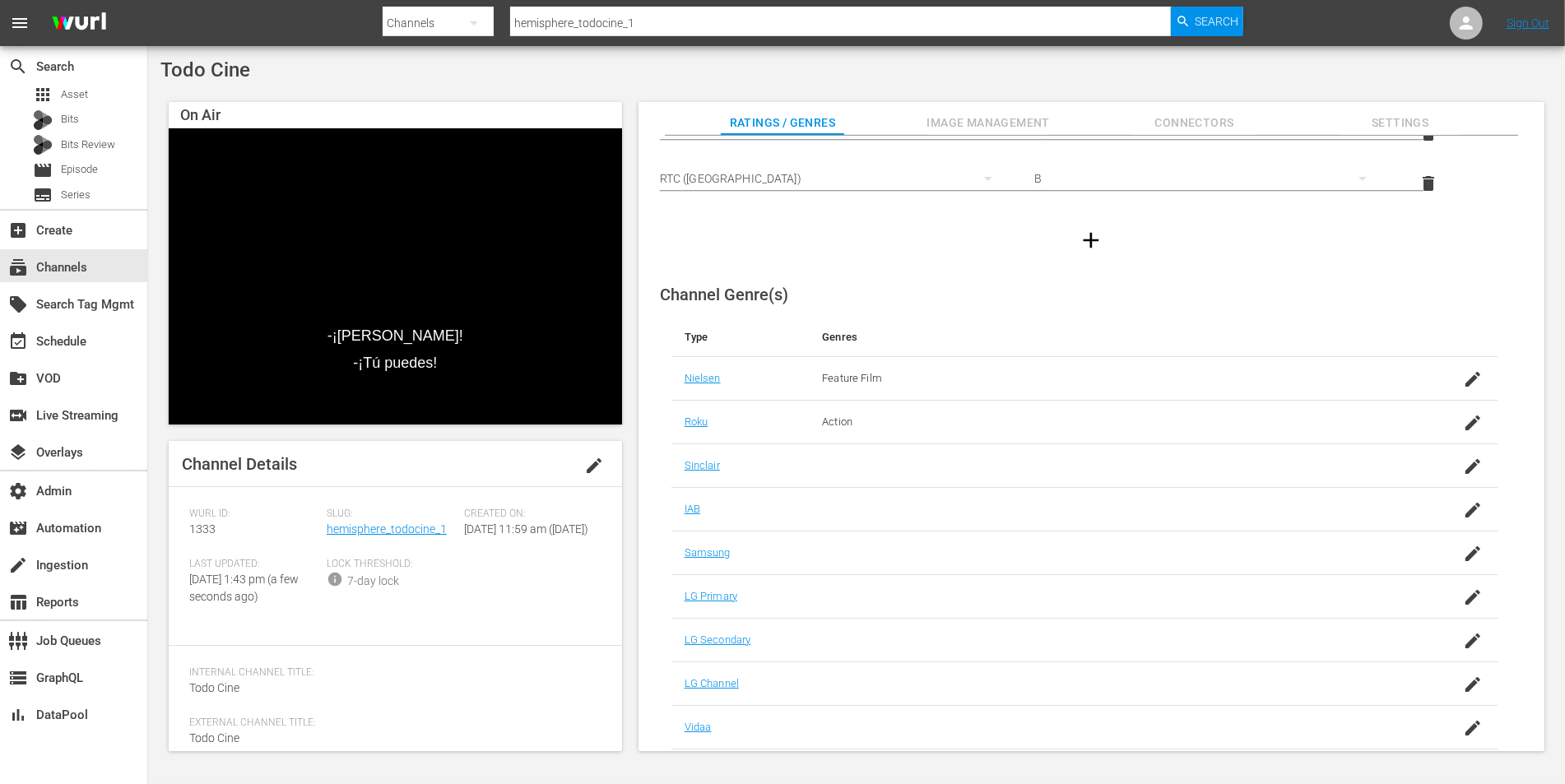
scroll to position [0, 0]
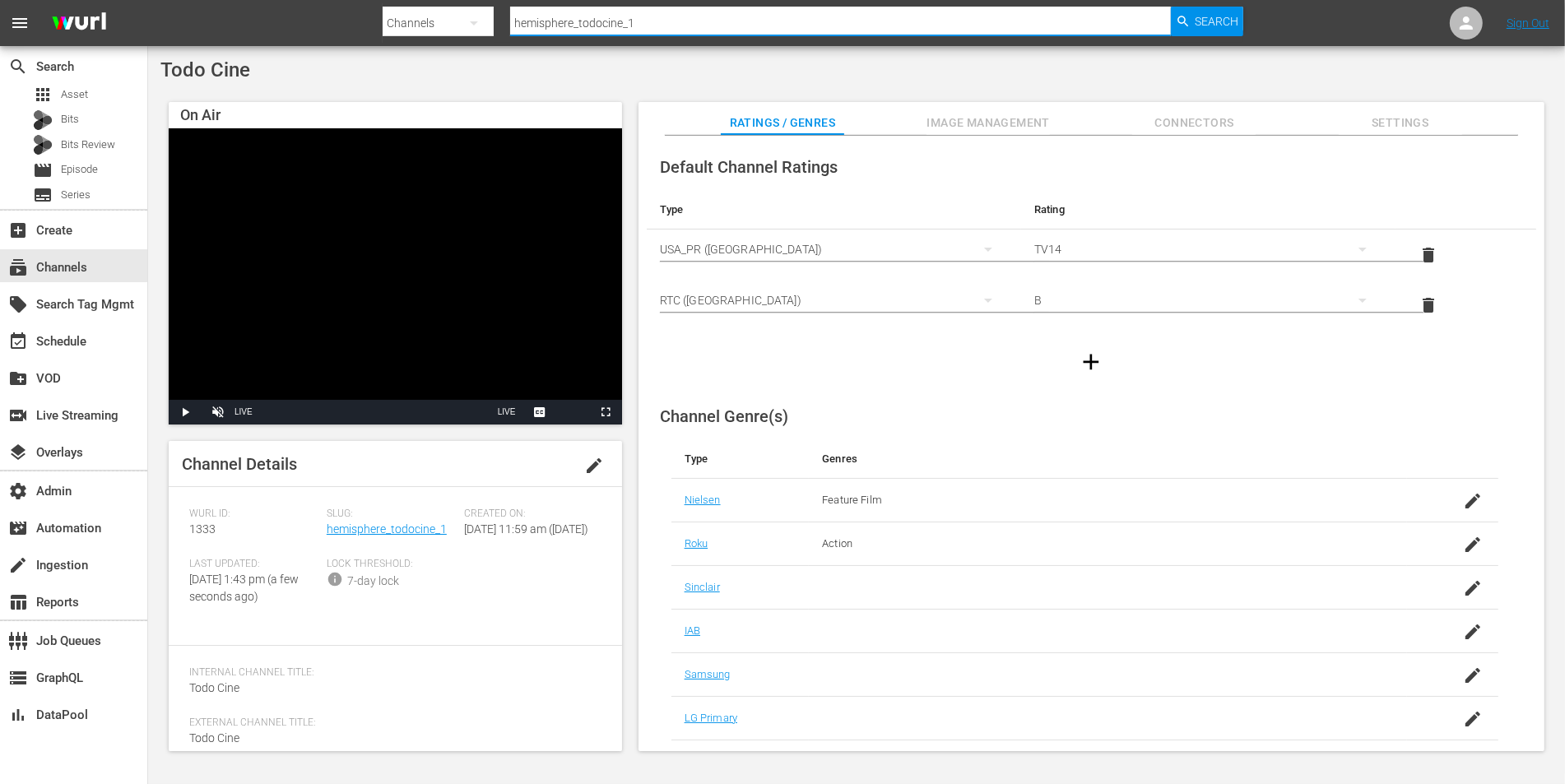
drag, startPoint x: 644, startPoint y: 27, endPoint x: 439, endPoint y: 23, distance: 205.0
click at [439, 23] on div "Search By Channels Search ID, Title, Description, Keywords, or Category hemisph…" at bounding box center [813, 23] width 860 height 40
type input "historian"
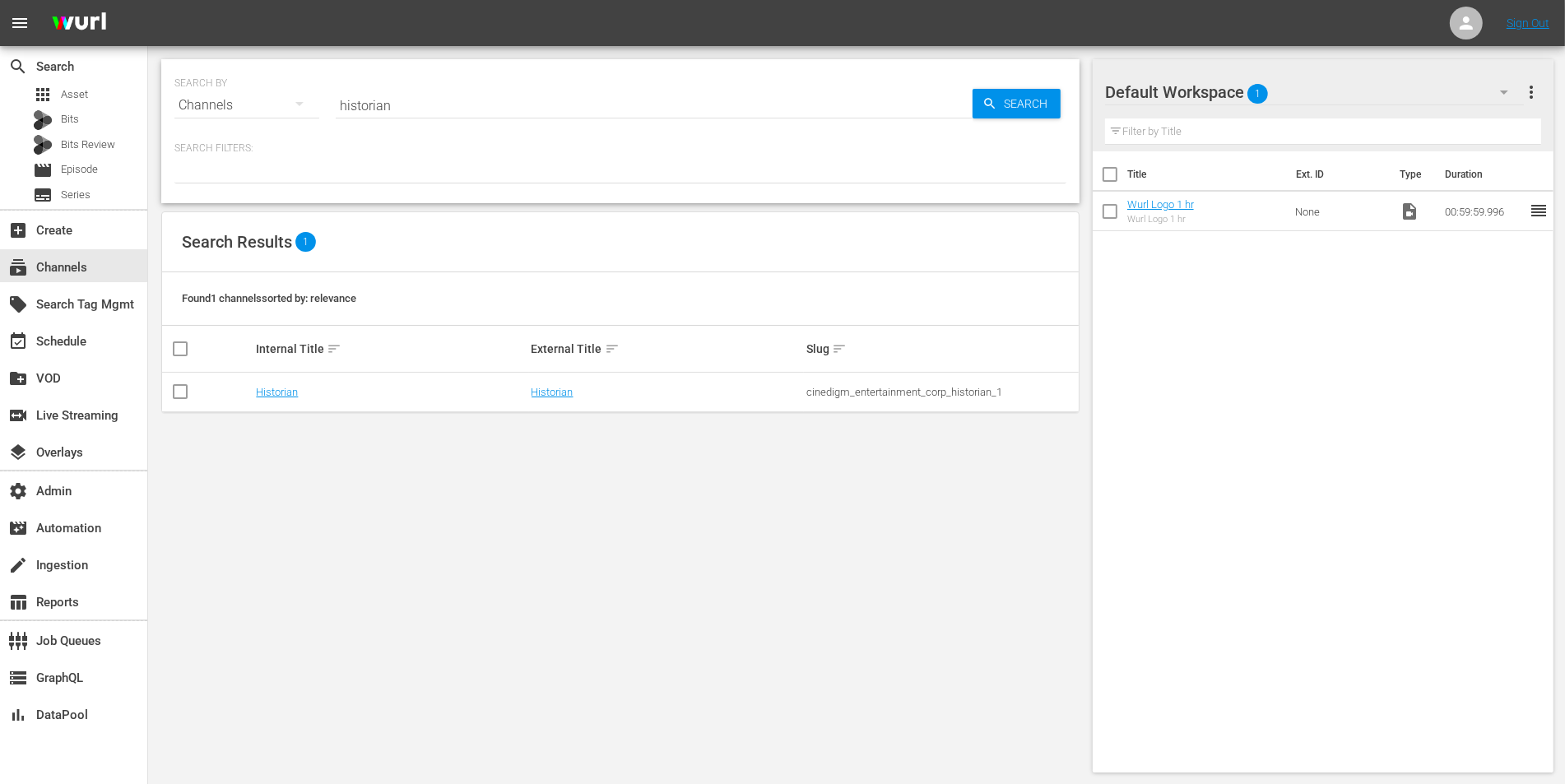
click at [275, 378] on td "Historian" at bounding box center [391, 392] width 275 height 40
click at [276, 398] on td "Historian" at bounding box center [391, 392] width 275 height 40
click at [279, 388] on link "Historian" at bounding box center [276, 392] width 42 height 12
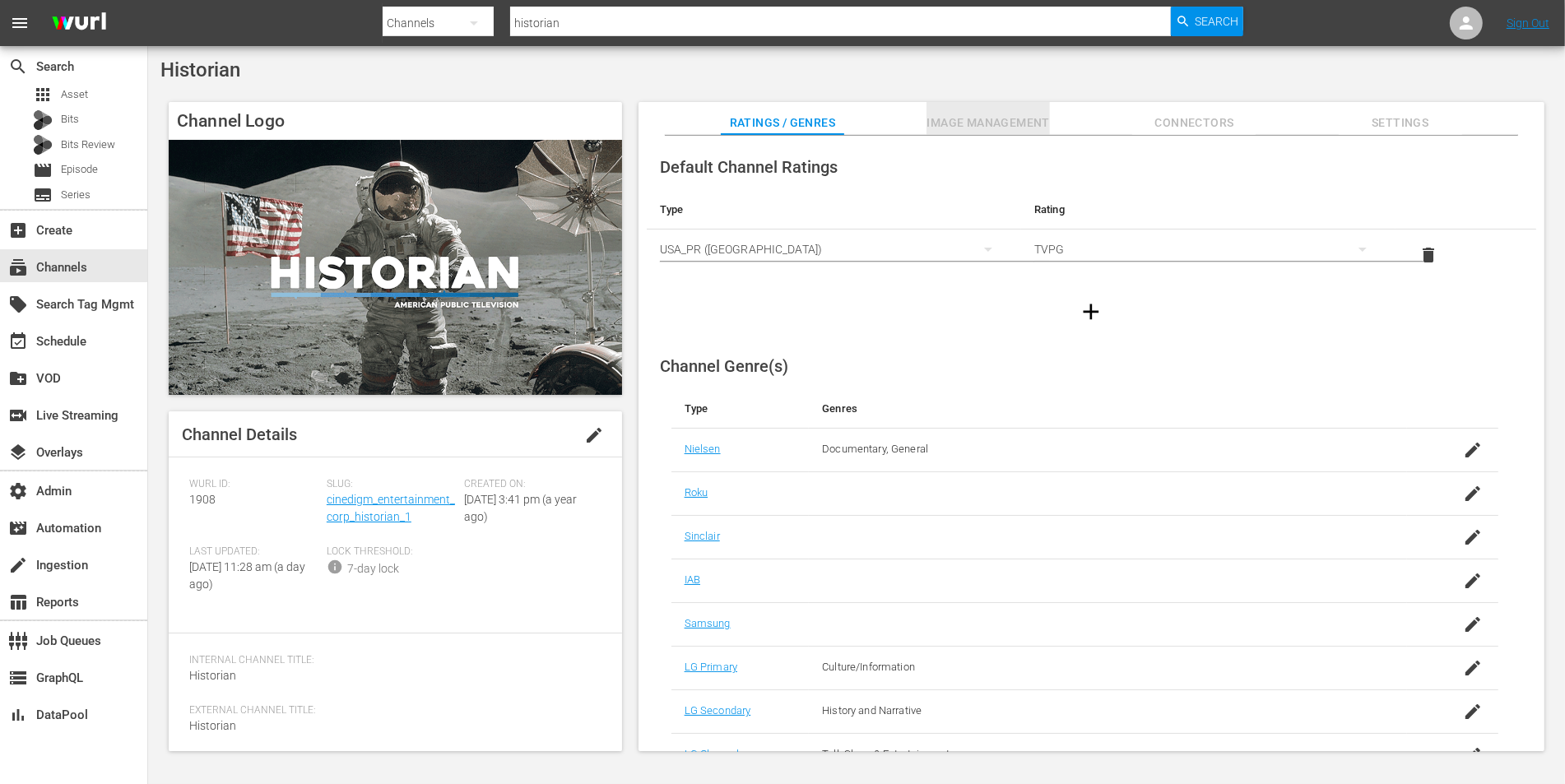
click at [1016, 116] on span "Image Management" at bounding box center [988, 122] width 123 height 20
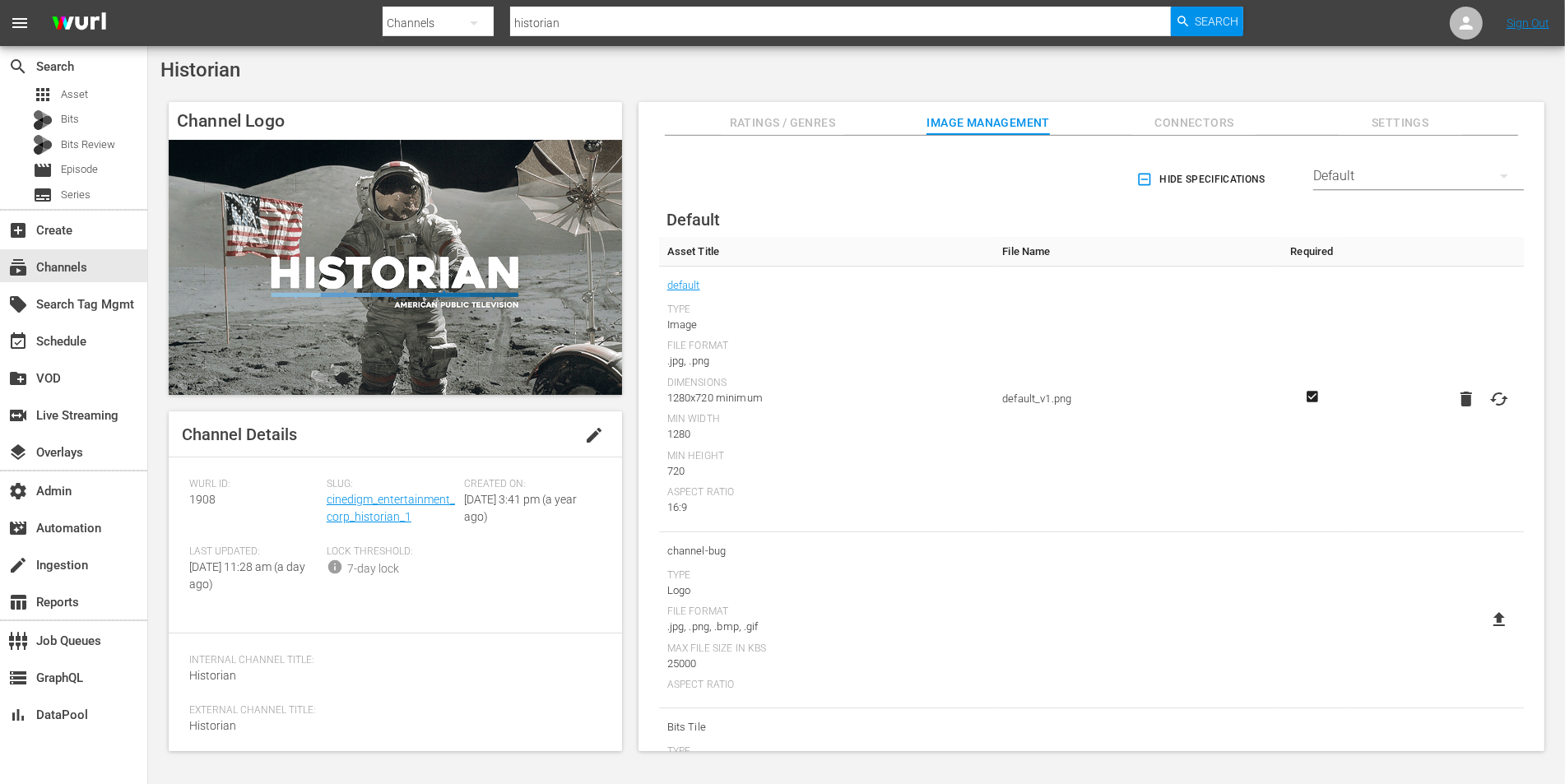
click at [1342, 182] on div "Default" at bounding box center [1419, 176] width 211 height 46
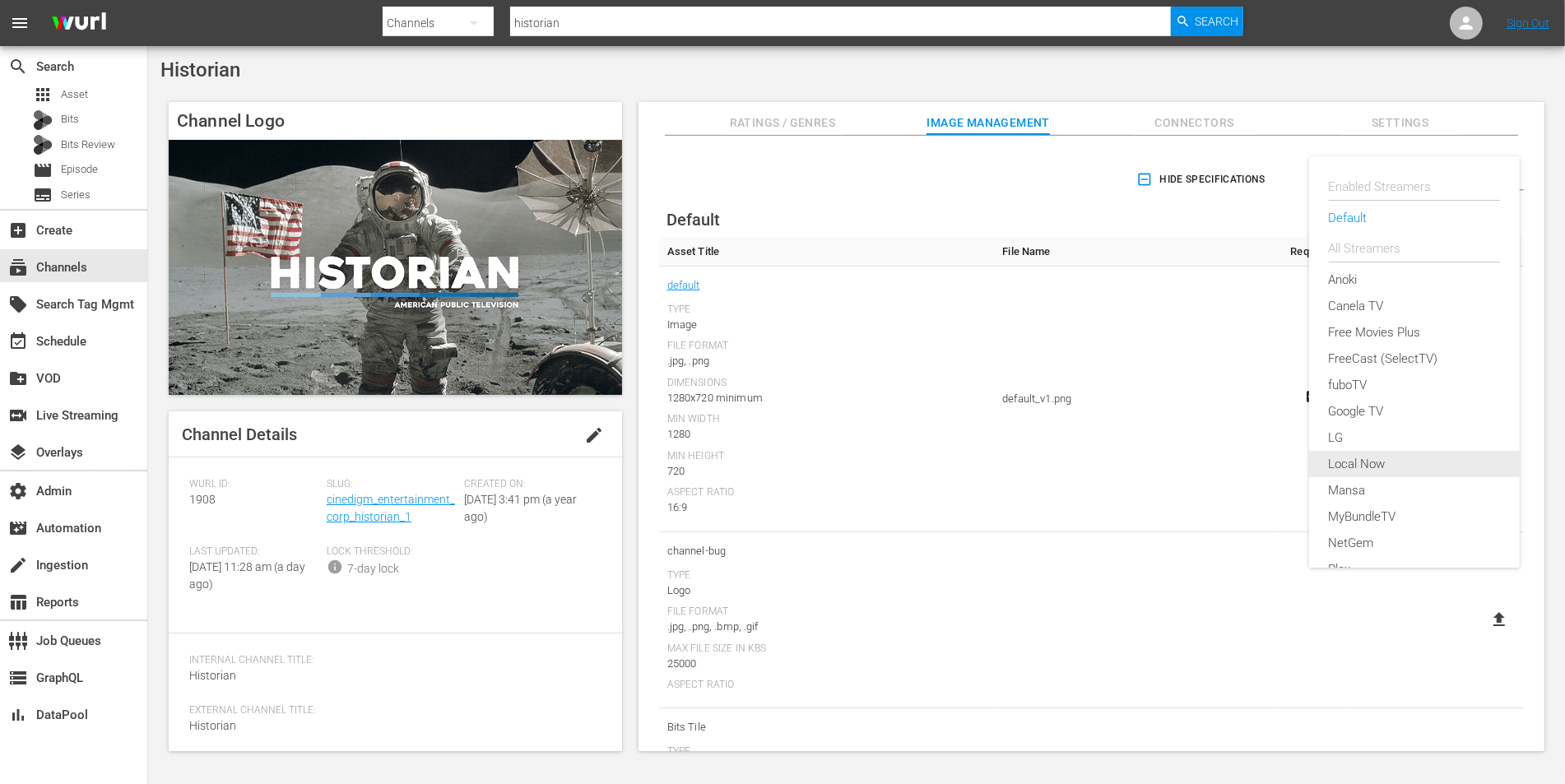
click at [1328, 433] on div "LG" at bounding box center [1414, 438] width 211 height 27
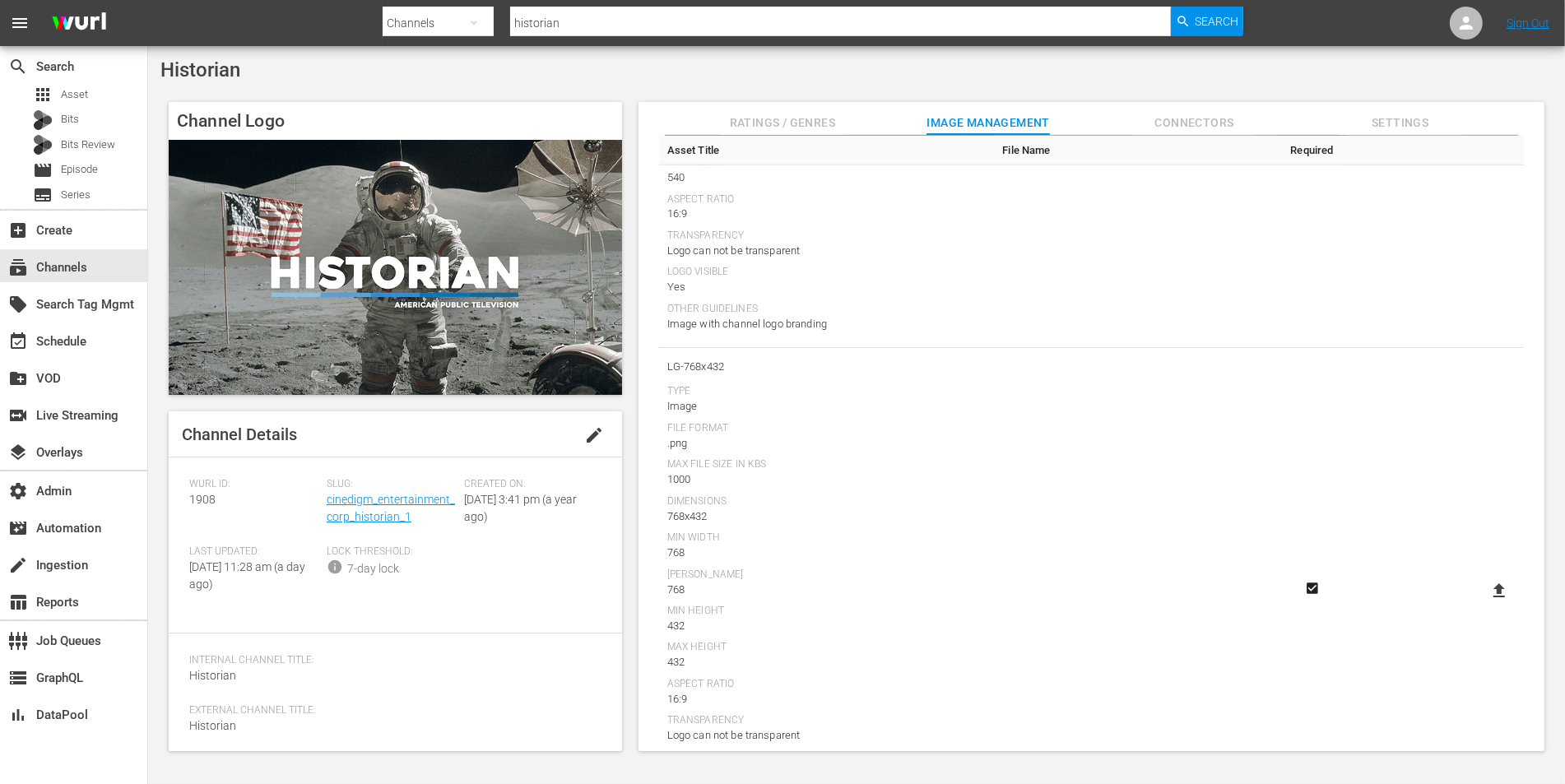
scroll to position [1359, 0]
click at [1491, 590] on label at bounding box center [1499, 604] width 33 height 29
click at [1483, 618] on input "file" at bounding box center [1483, 618] width 1 height 1
type input "C:\fakepath\Thumbnail 768x432 [PERSON_NAME] (1).png"
